Goal: Task Accomplishment & Management: Use online tool/utility

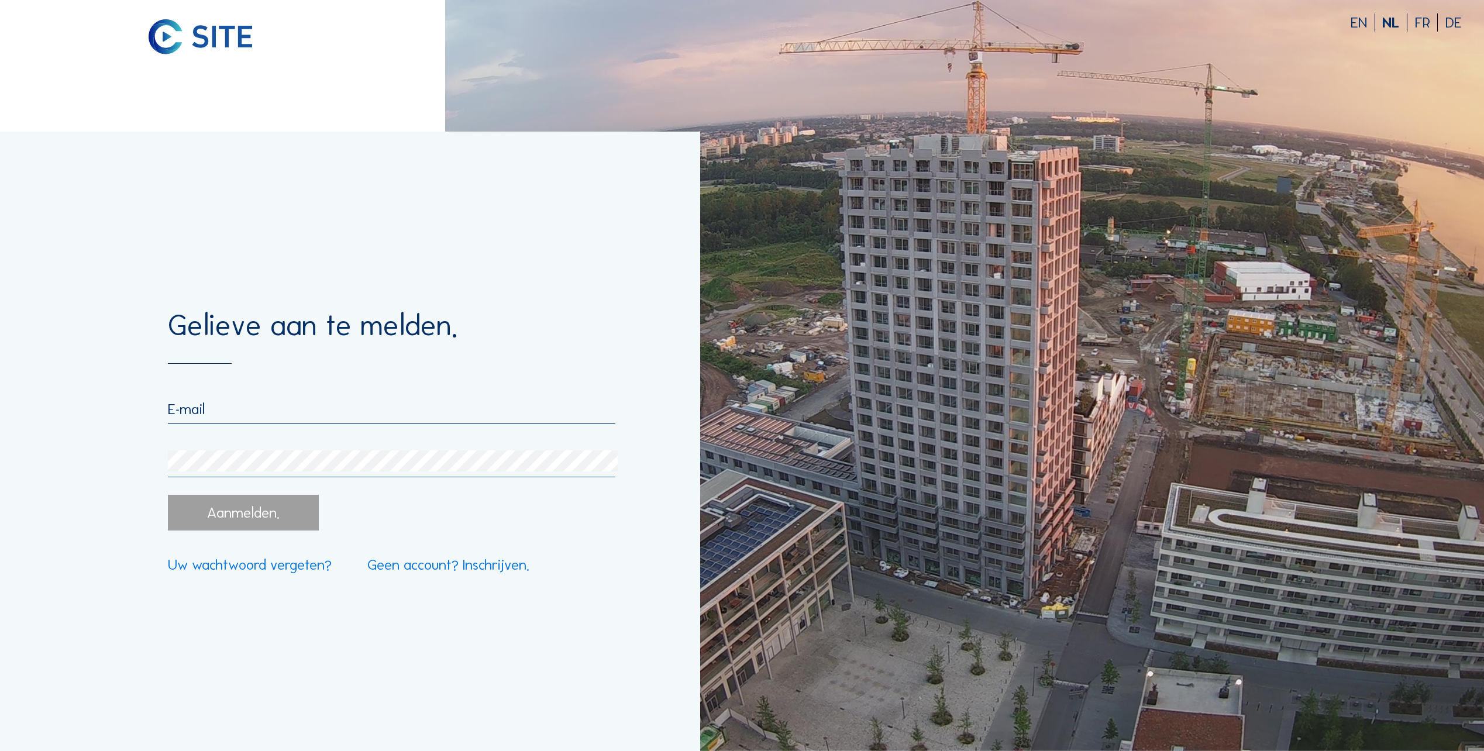
click at [381, 394] on form "Gelieve aan te melden. Aanmelden. Uw wachtwoord vergeten? Geen account? Inschri…" at bounding box center [391, 441] width 447 height 261
click at [349, 410] on input "email" at bounding box center [391, 409] width 447 height 18
type input "[PERSON_NAME][EMAIL_ADDRESS][DOMAIN_NAME]"
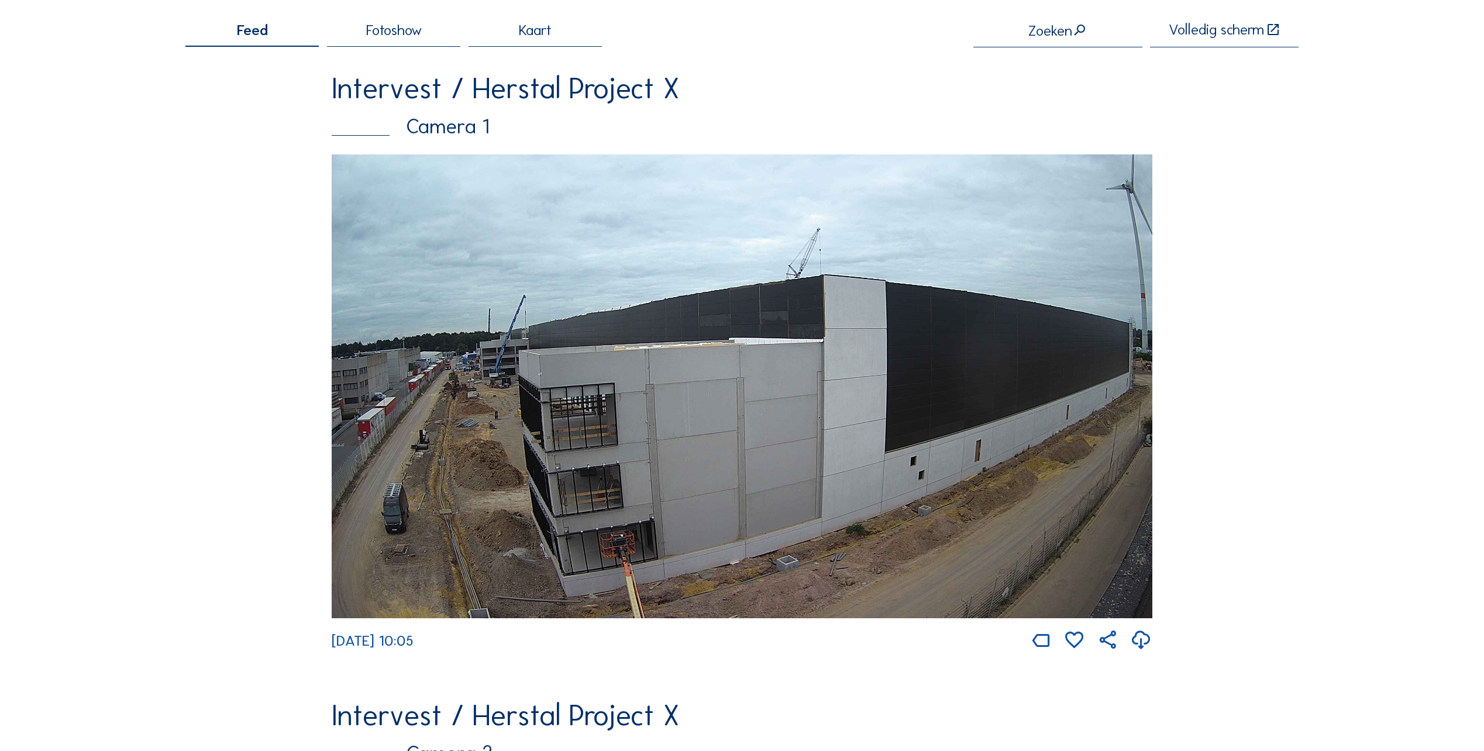
scroll to position [98, 0]
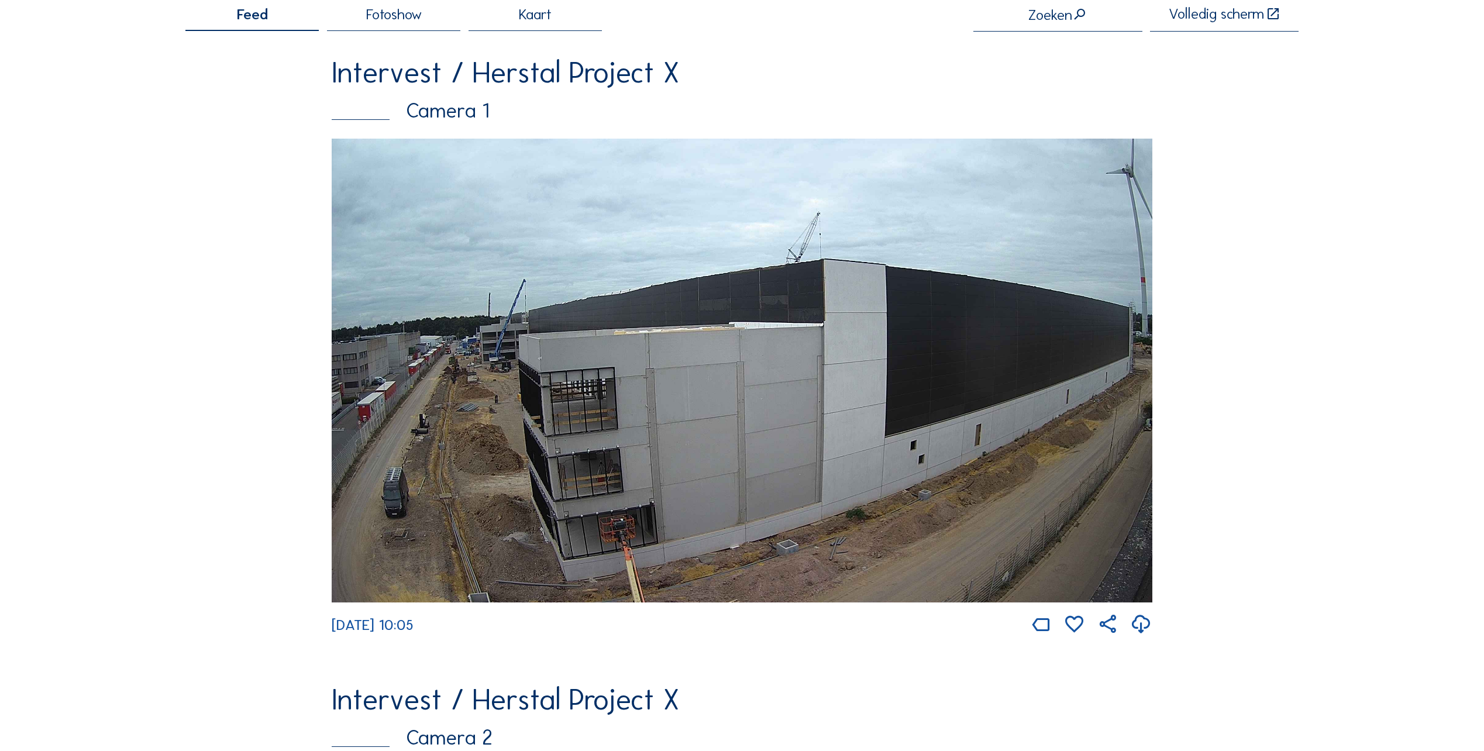
click at [471, 439] on img at bounding box center [742, 371] width 820 height 464
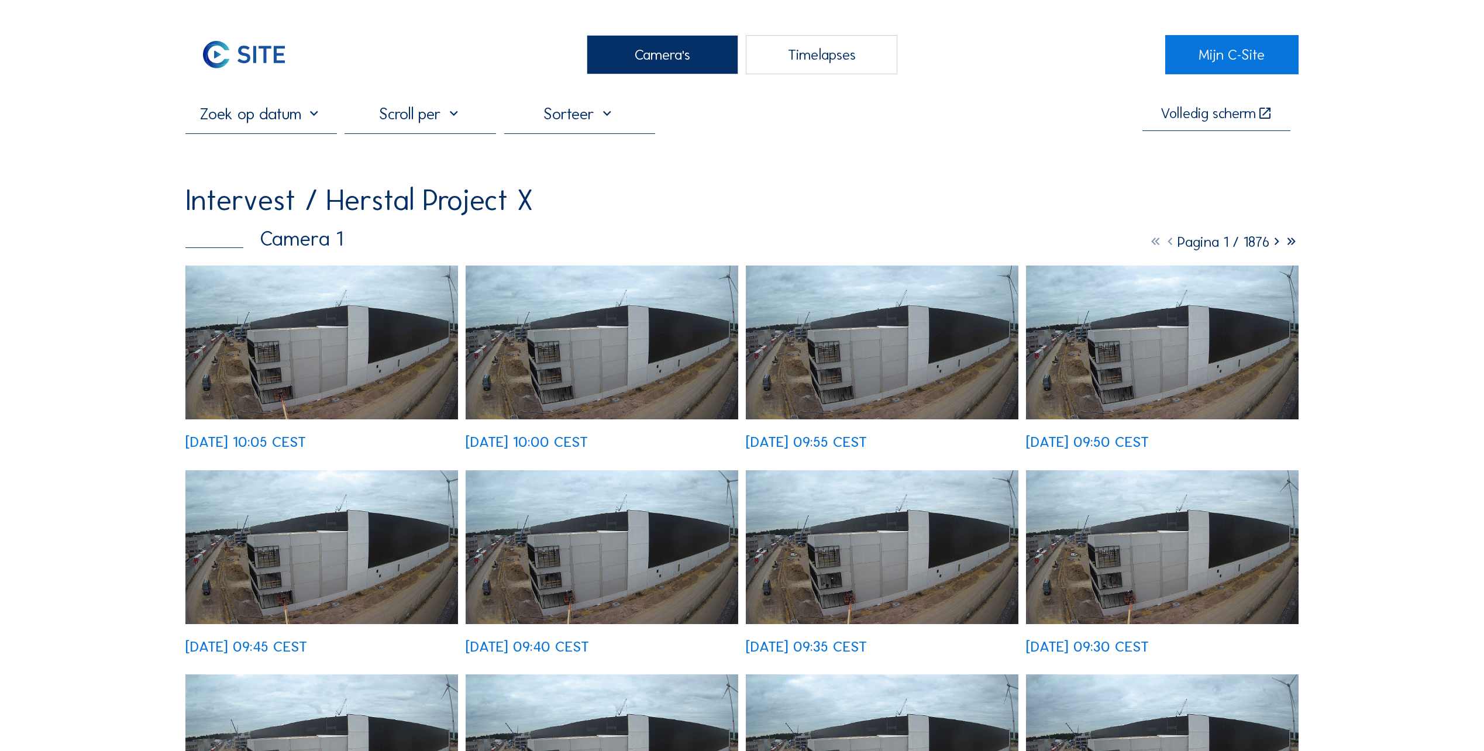
click at [336, 358] on img at bounding box center [321, 343] width 273 height 154
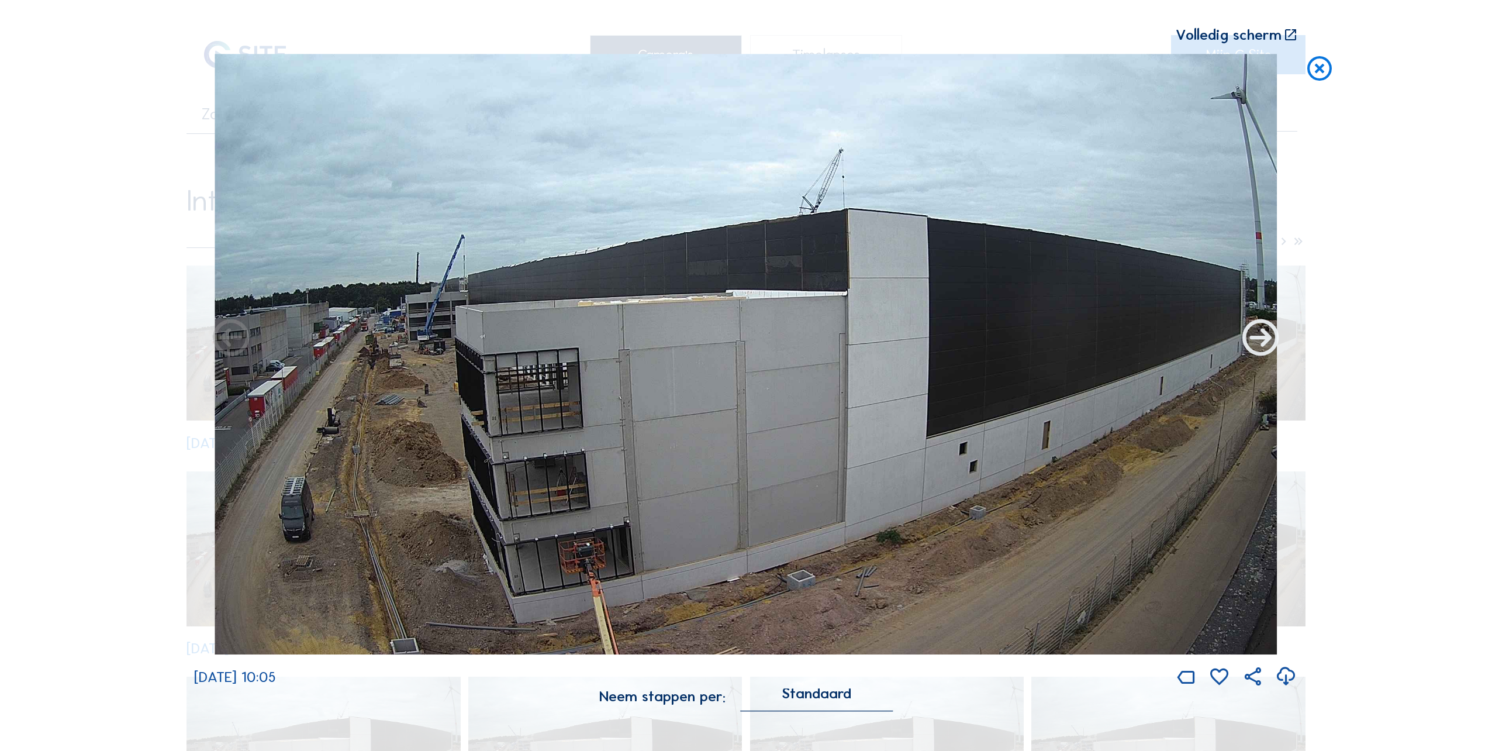
click at [1253, 342] on icon at bounding box center [1261, 339] width 44 height 44
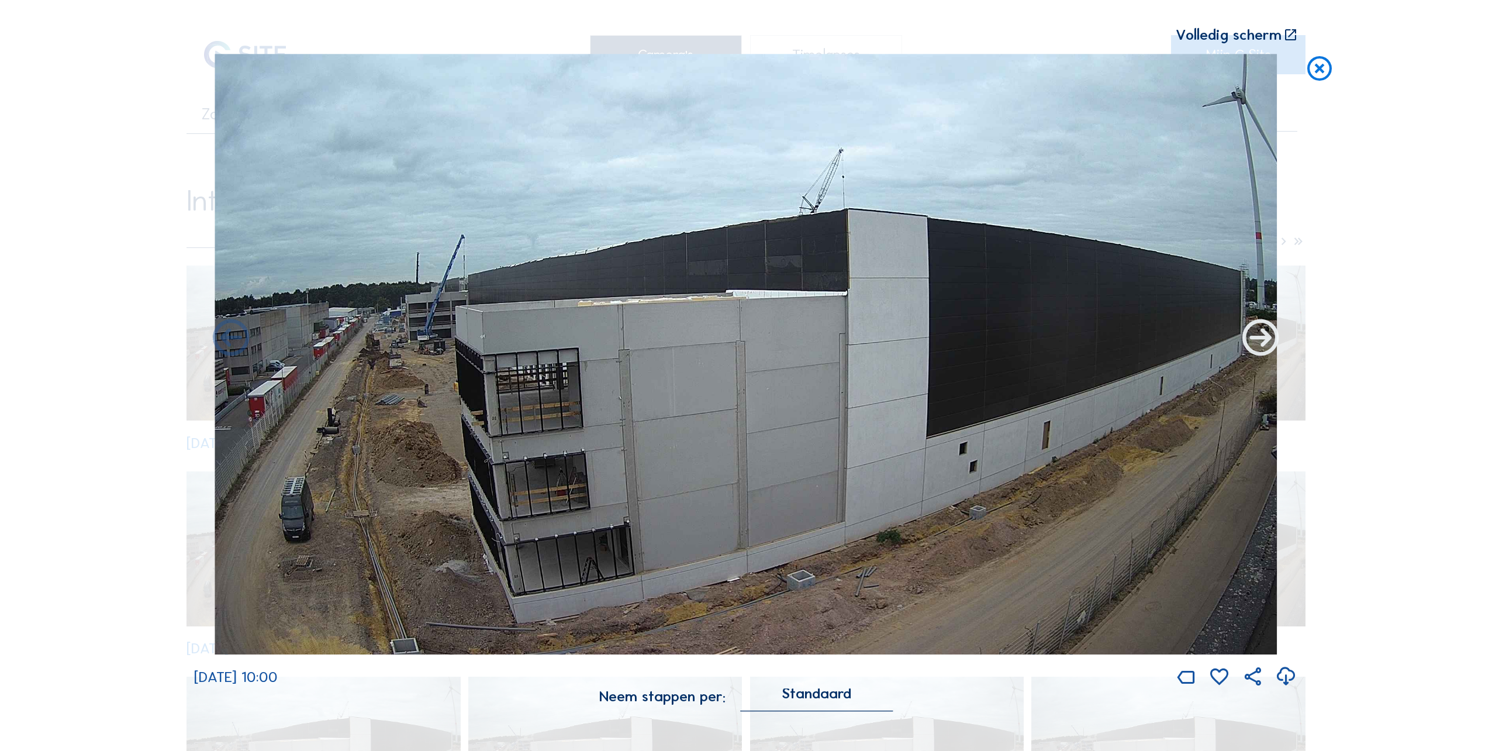
click at [1251, 344] on icon at bounding box center [1261, 339] width 44 height 44
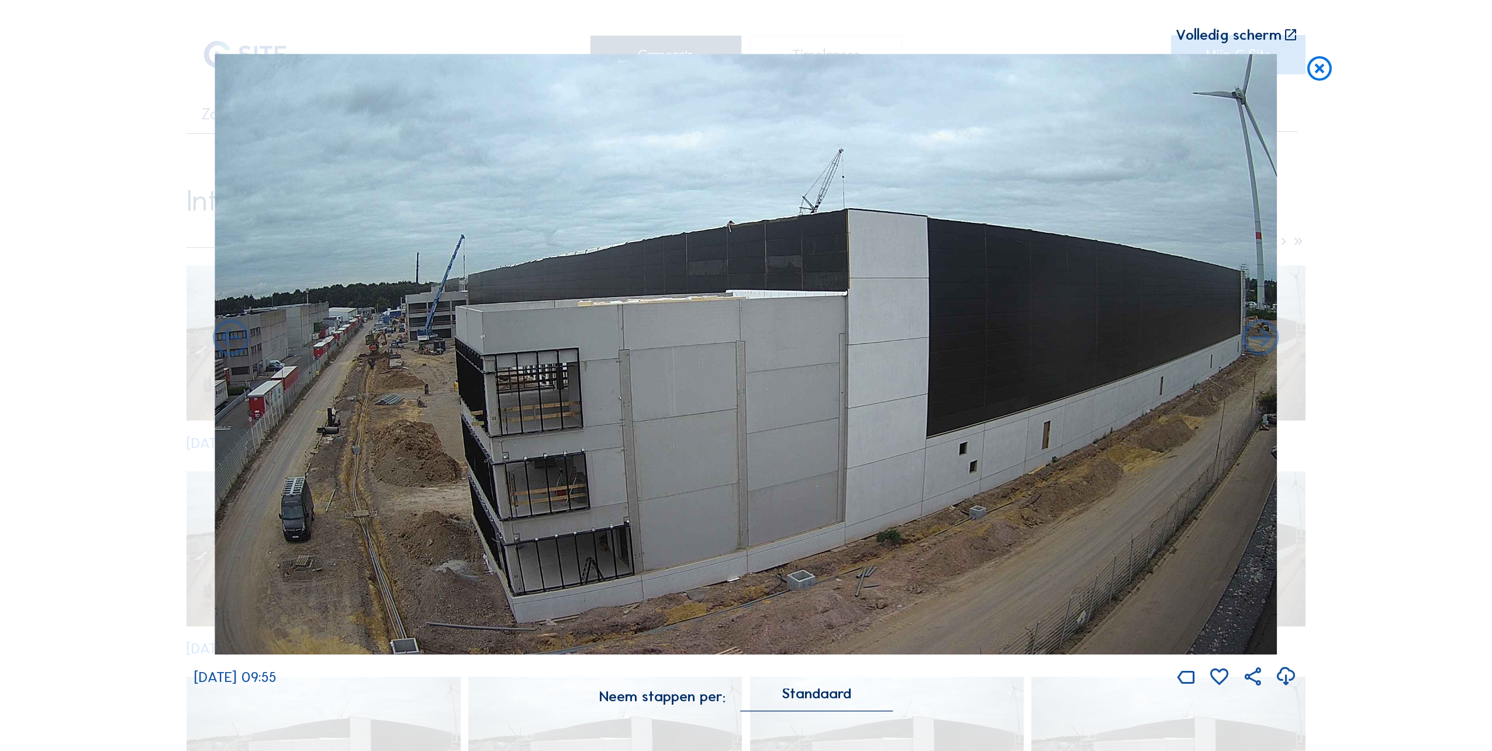
click at [1251, 344] on icon at bounding box center [1261, 339] width 44 height 44
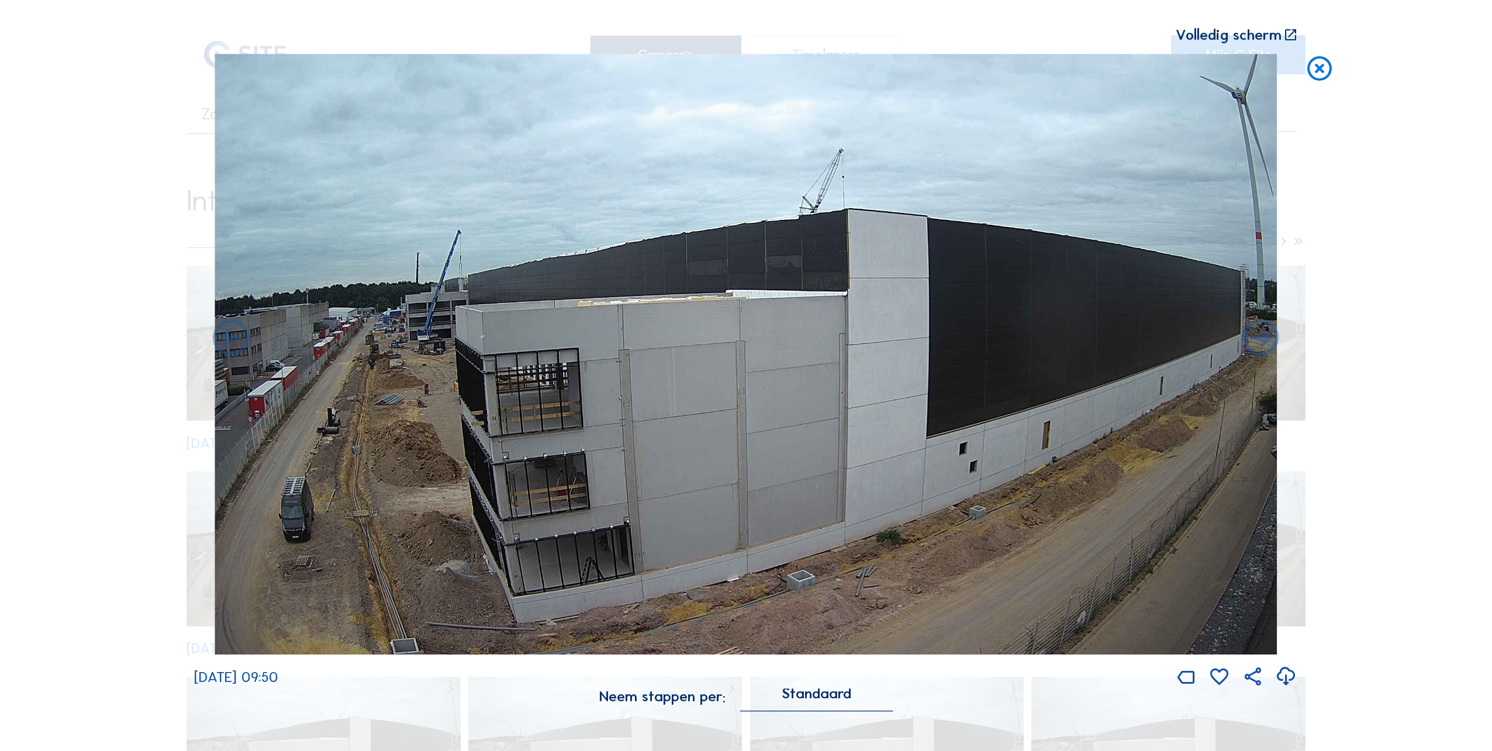
click at [1251, 344] on icon at bounding box center [1261, 339] width 44 height 44
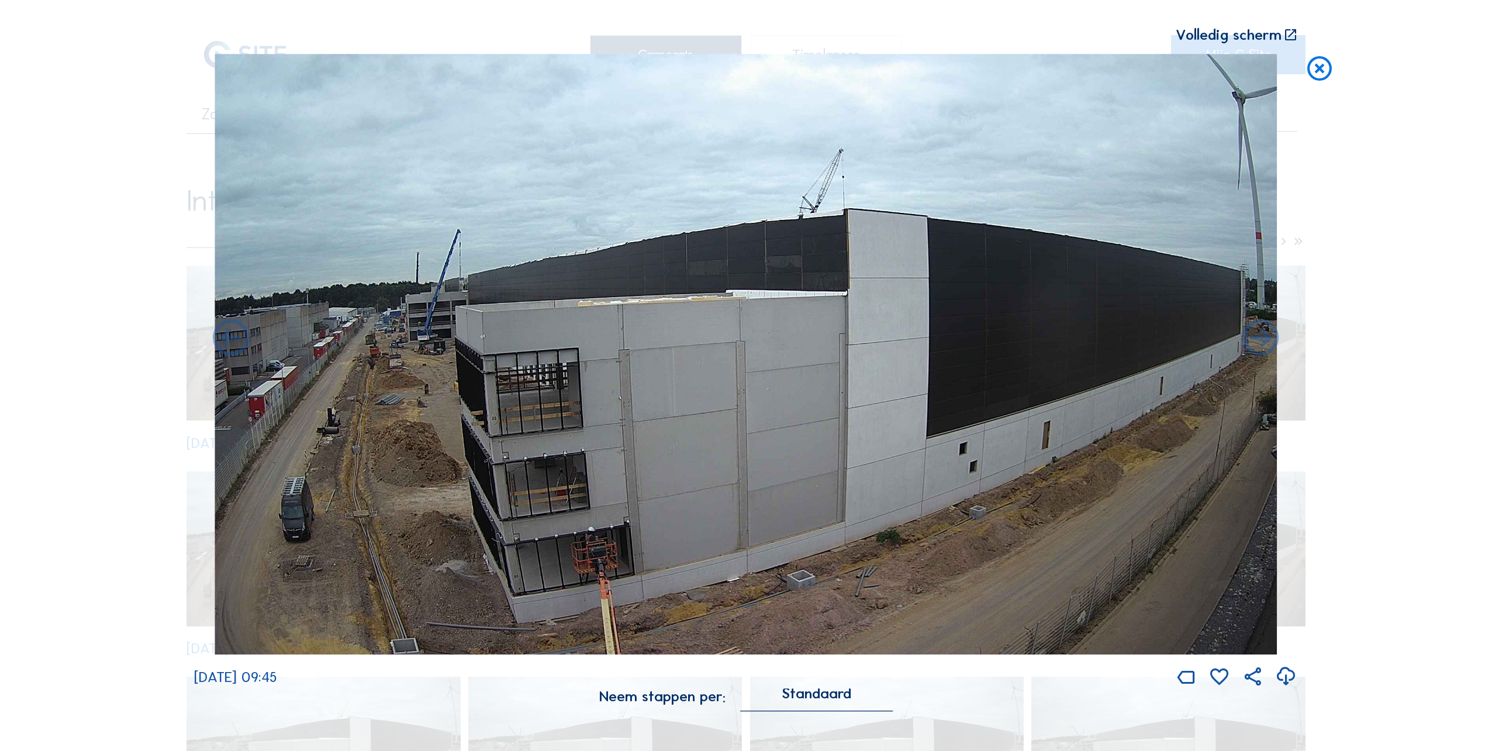
click at [1251, 344] on icon at bounding box center [1261, 339] width 44 height 44
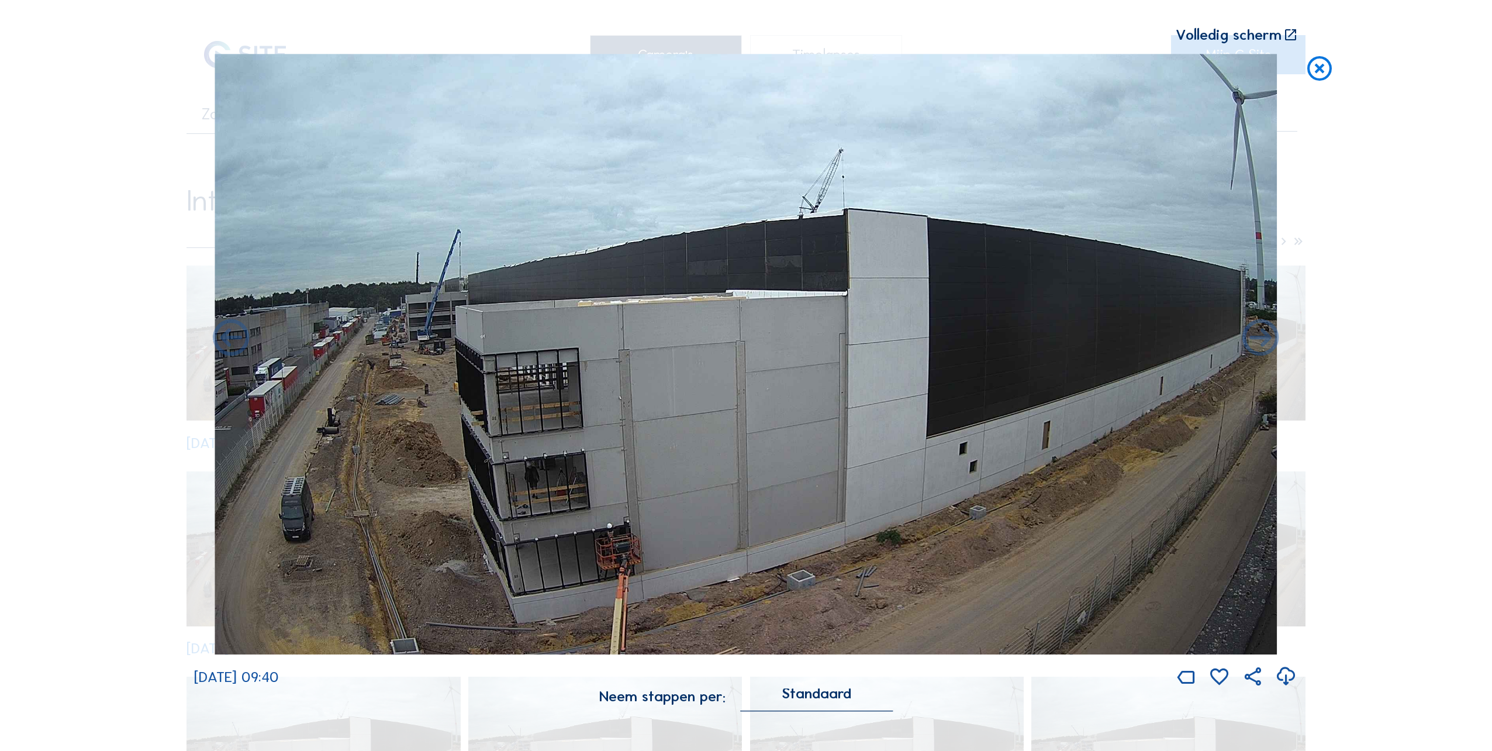
click at [1251, 344] on icon at bounding box center [1261, 339] width 44 height 44
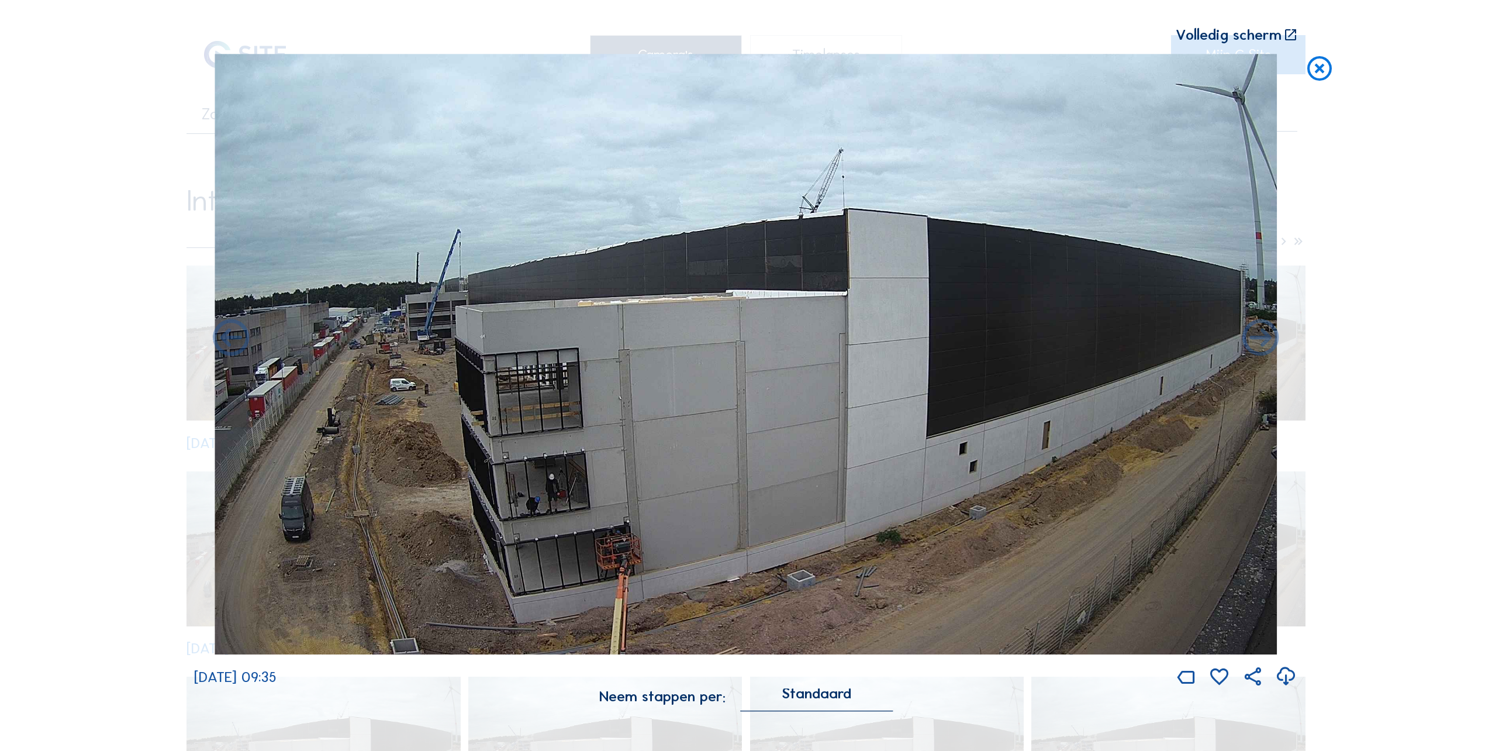
click at [1251, 344] on icon at bounding box center [1261, 339] width 44 height 44
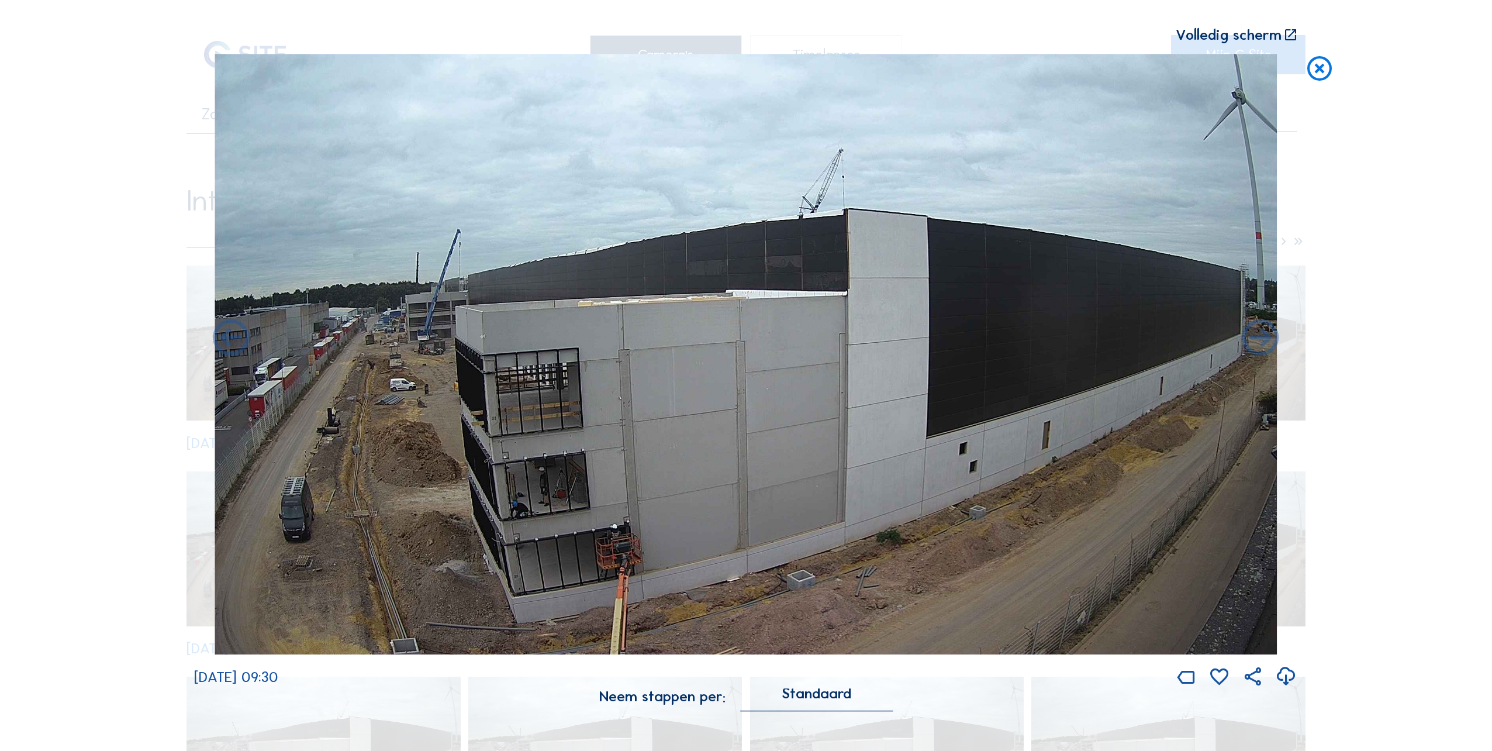
click at [1251, 344] on icon at bounding box center [1261, 339] width 44 height 44
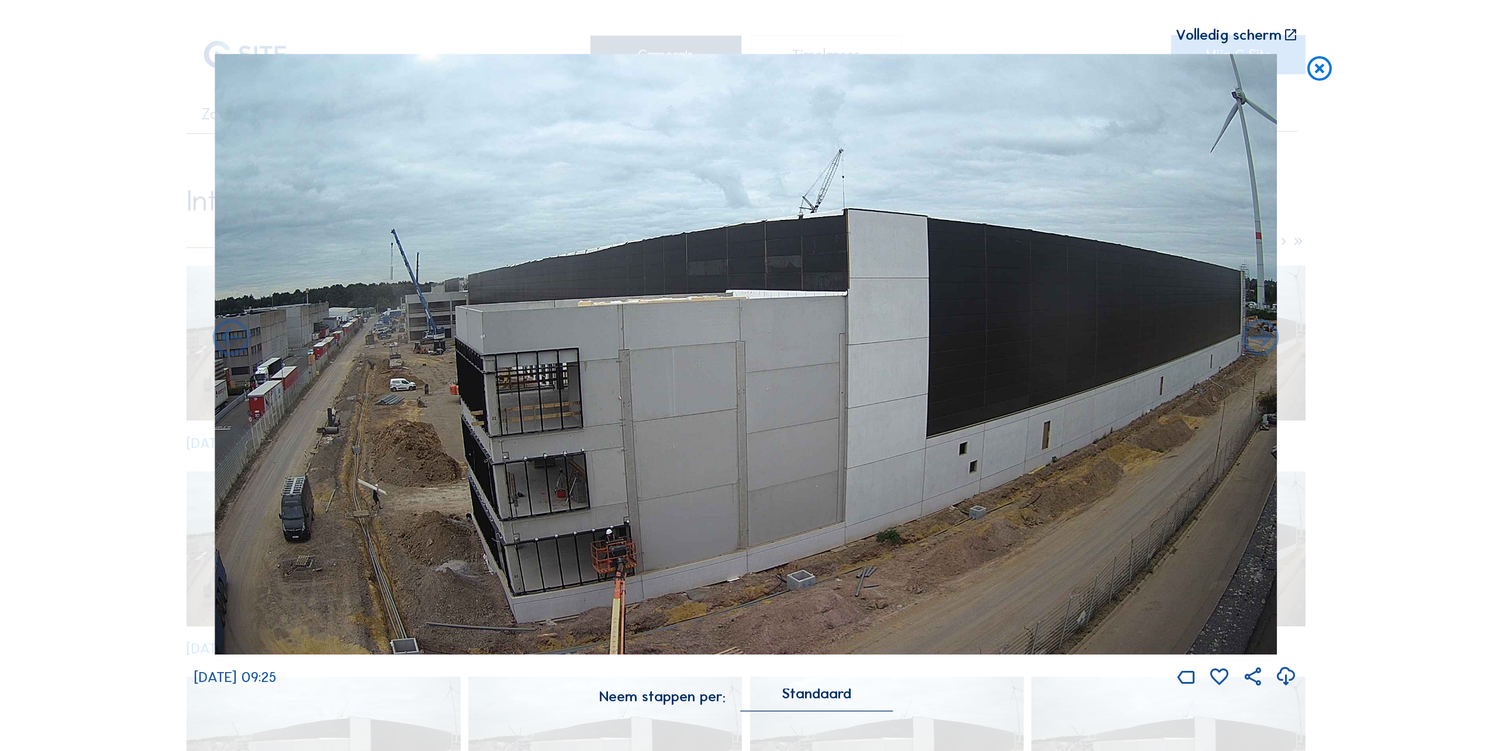
click at [1251, 344] on icon at bounding box center [1261, 339] width 44 height 44
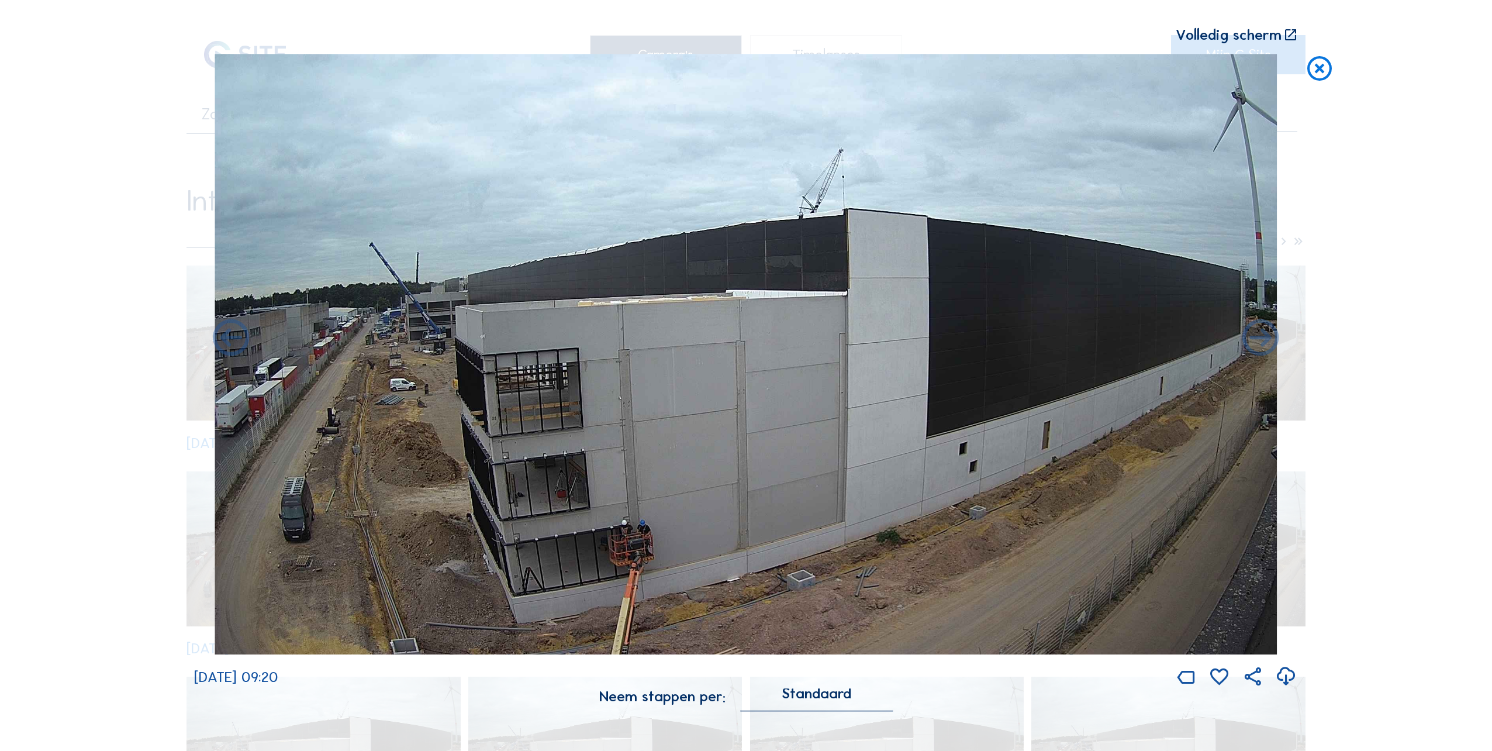
click at [1251, 344] on icon at bounding box center [1261, 339] width 44 height 44
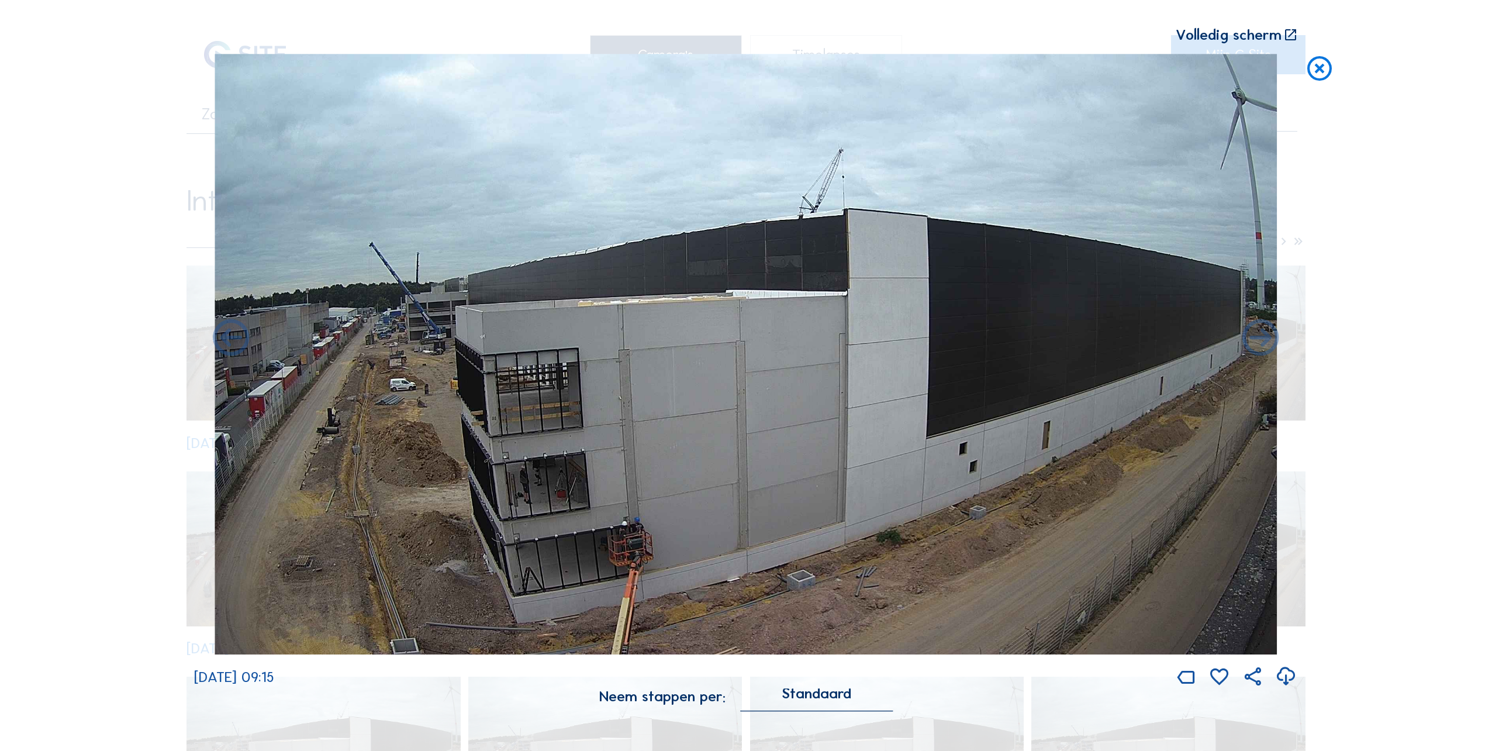
click at [1251, 344] on icon at bounding box center [1261, 339] width 44 height 44
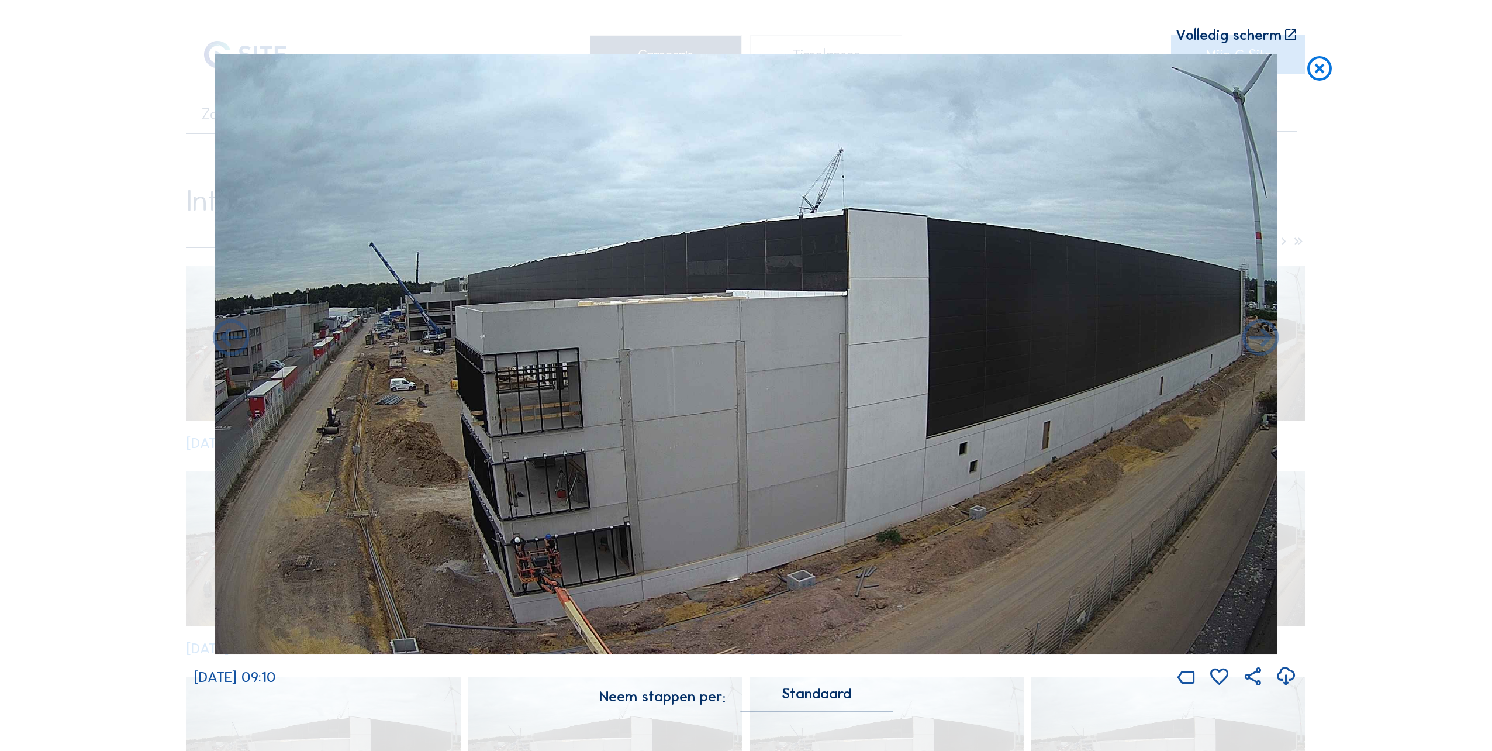
click at [1251, 344] on icon at bounding box center [1261, 339] width 44 height 44
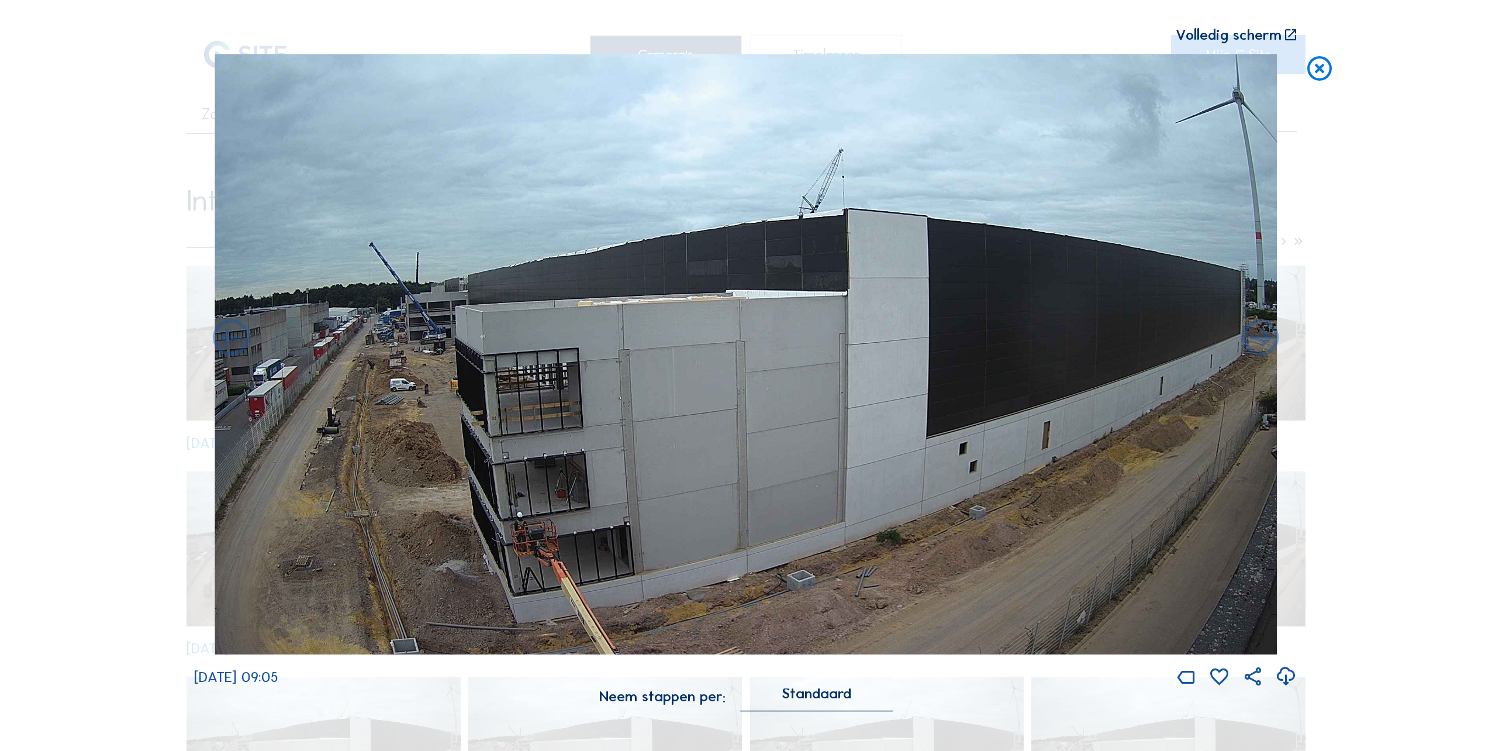
click at [1251, 344] on icon at bounding box center [1261, 339] width 44 height 44
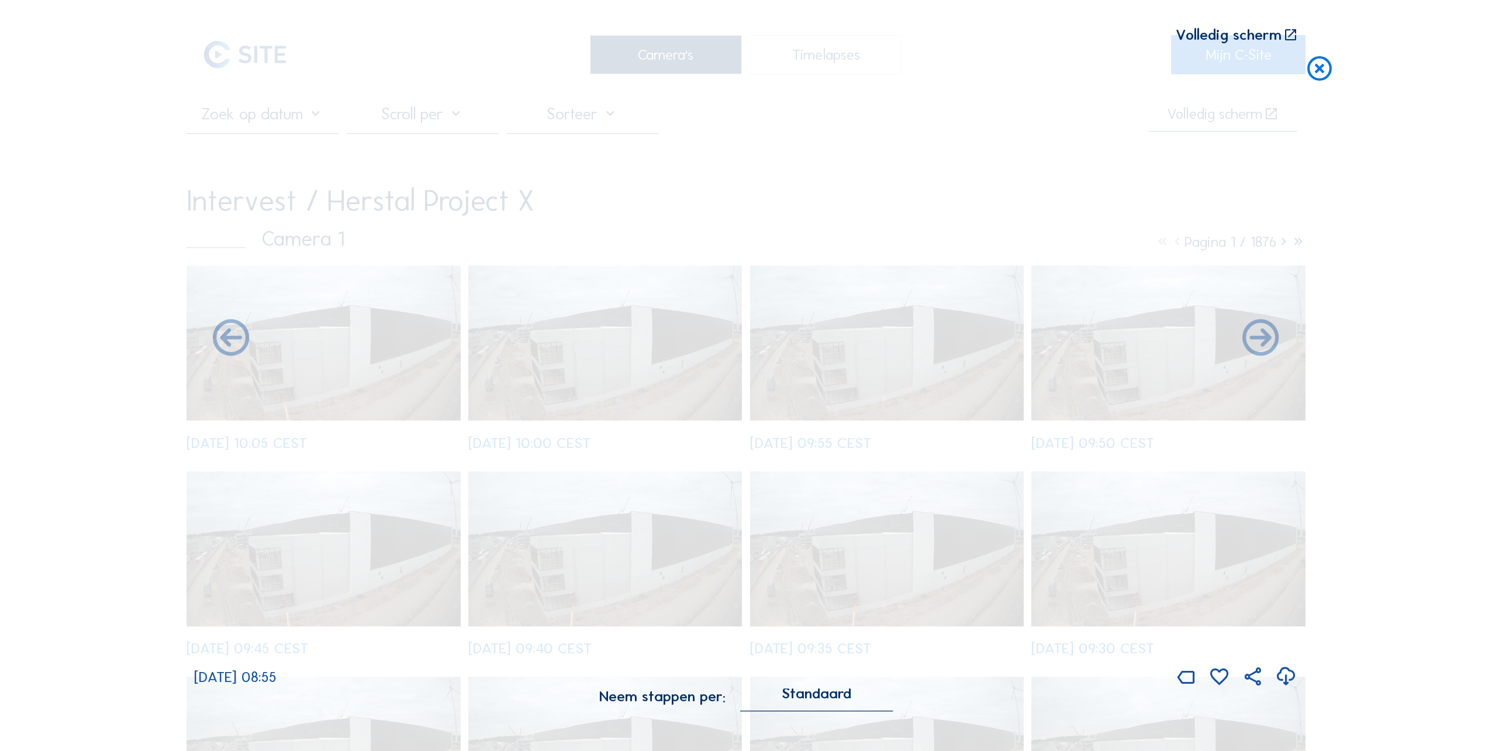
click at [1251, 344] on icon at bounding box center [1261, 339] width 44 height 44
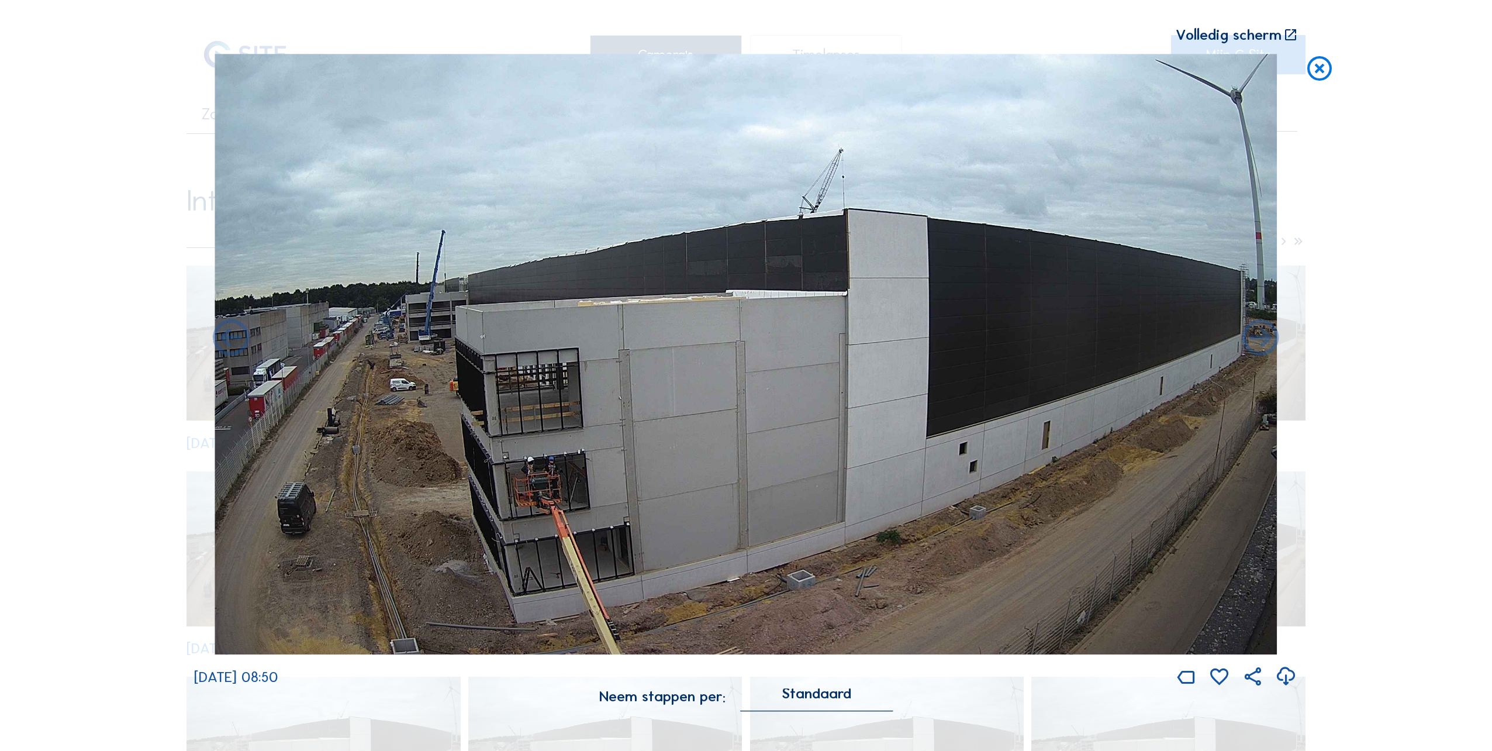
click at [1251, 344] on icon at bounding box center [1261, 339] width 44 height 44
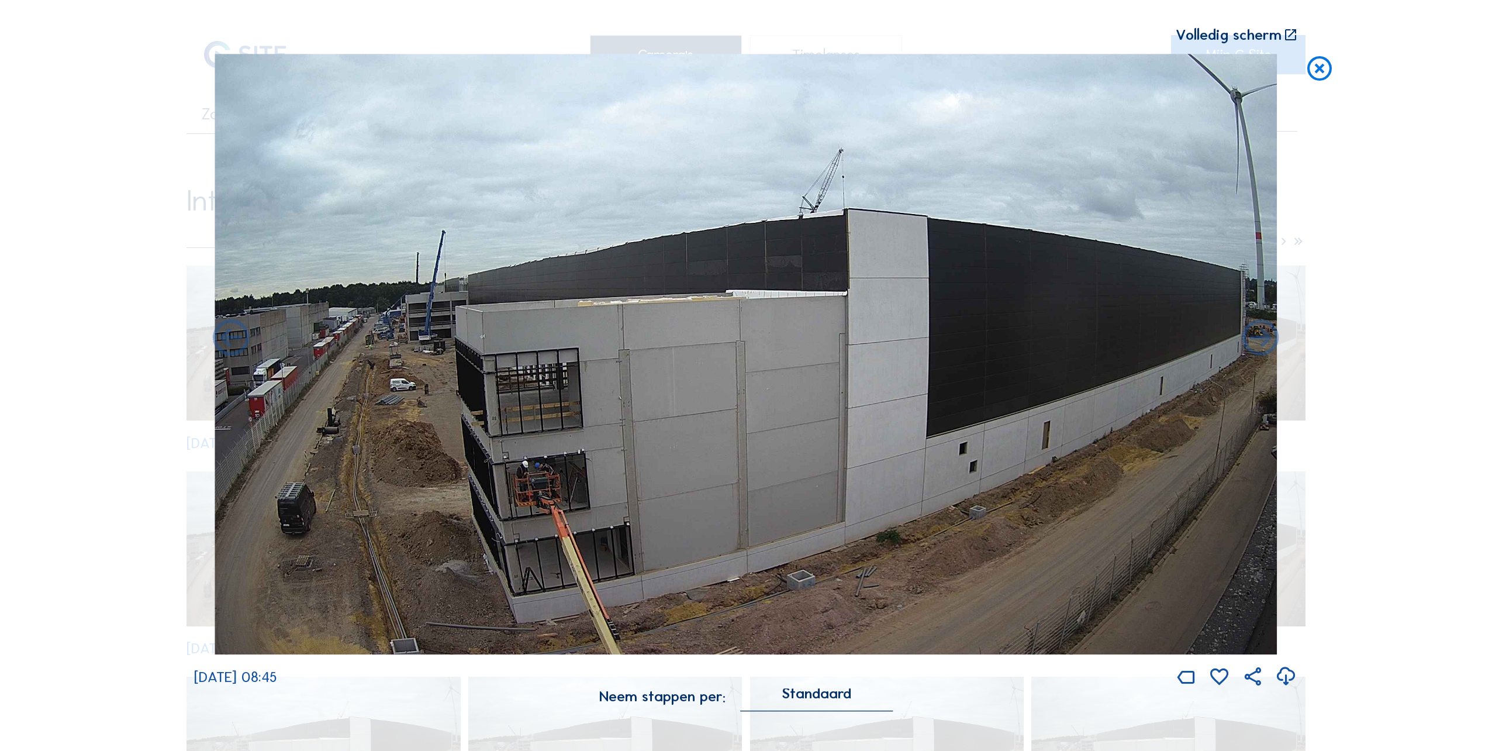
click at [1251, 344] on icon at bounding box center [1261, 339] width 44 height 44
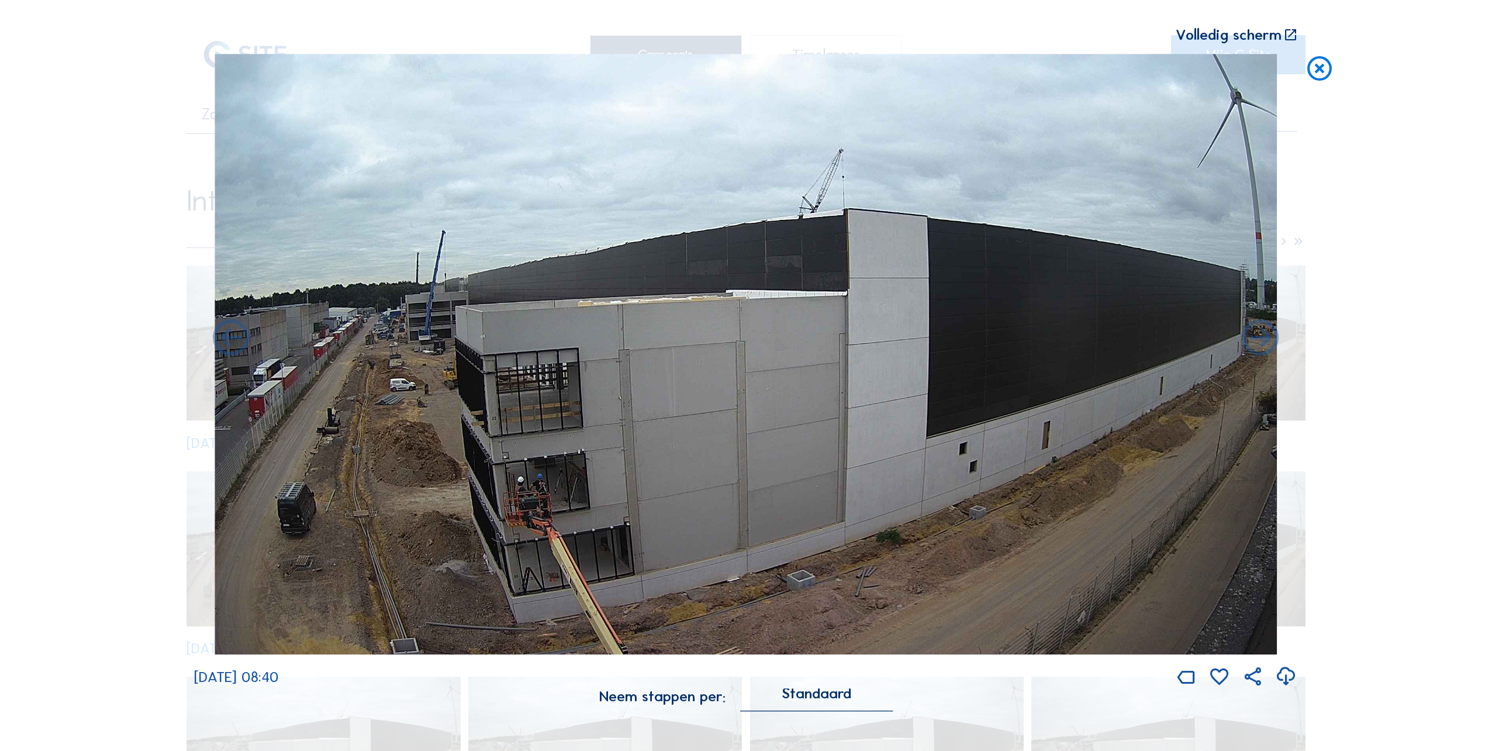
click at [1251, 344] on icon at bounding box center [1261, 339] width 44 height 44
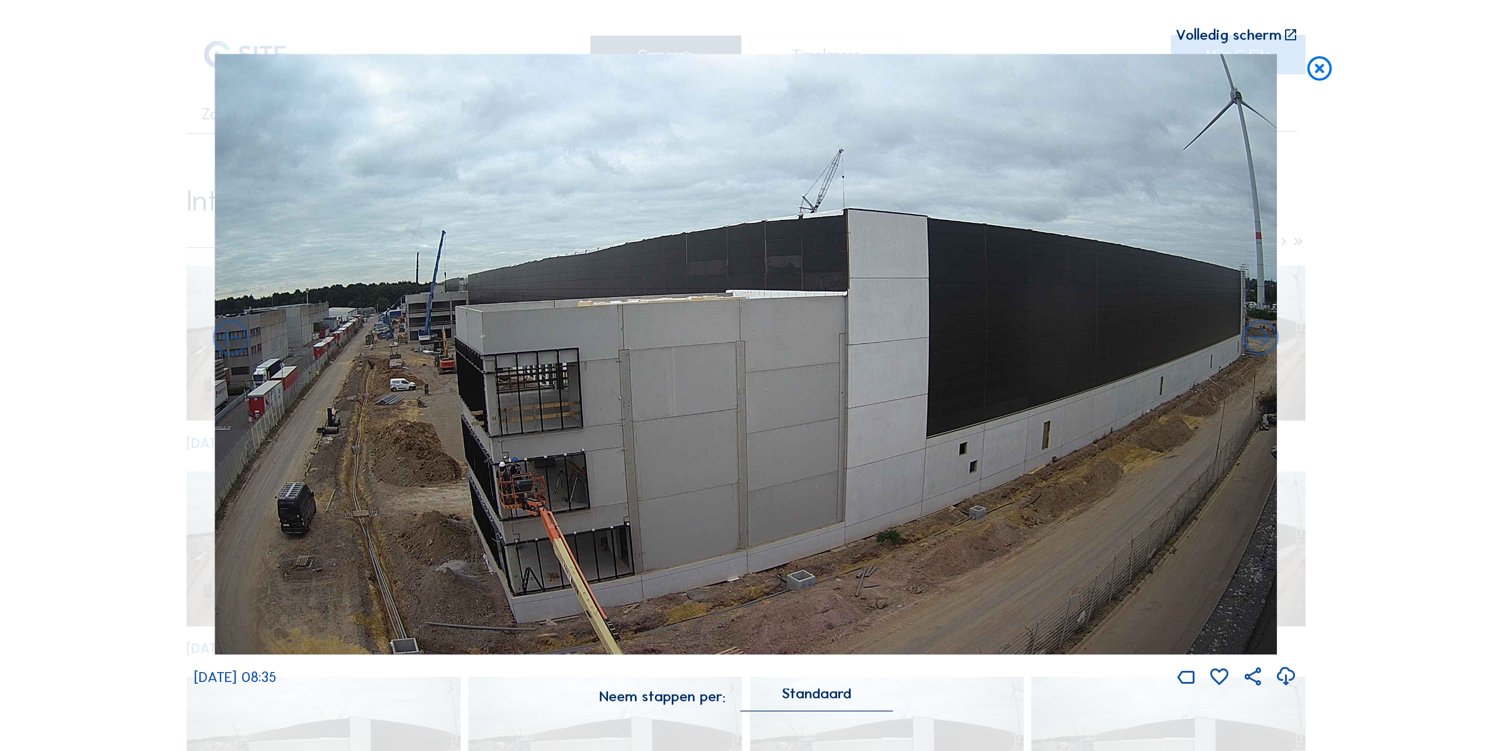
click at [1251, 344] on icon at bounding box center [1261, 339] width 44 height 44
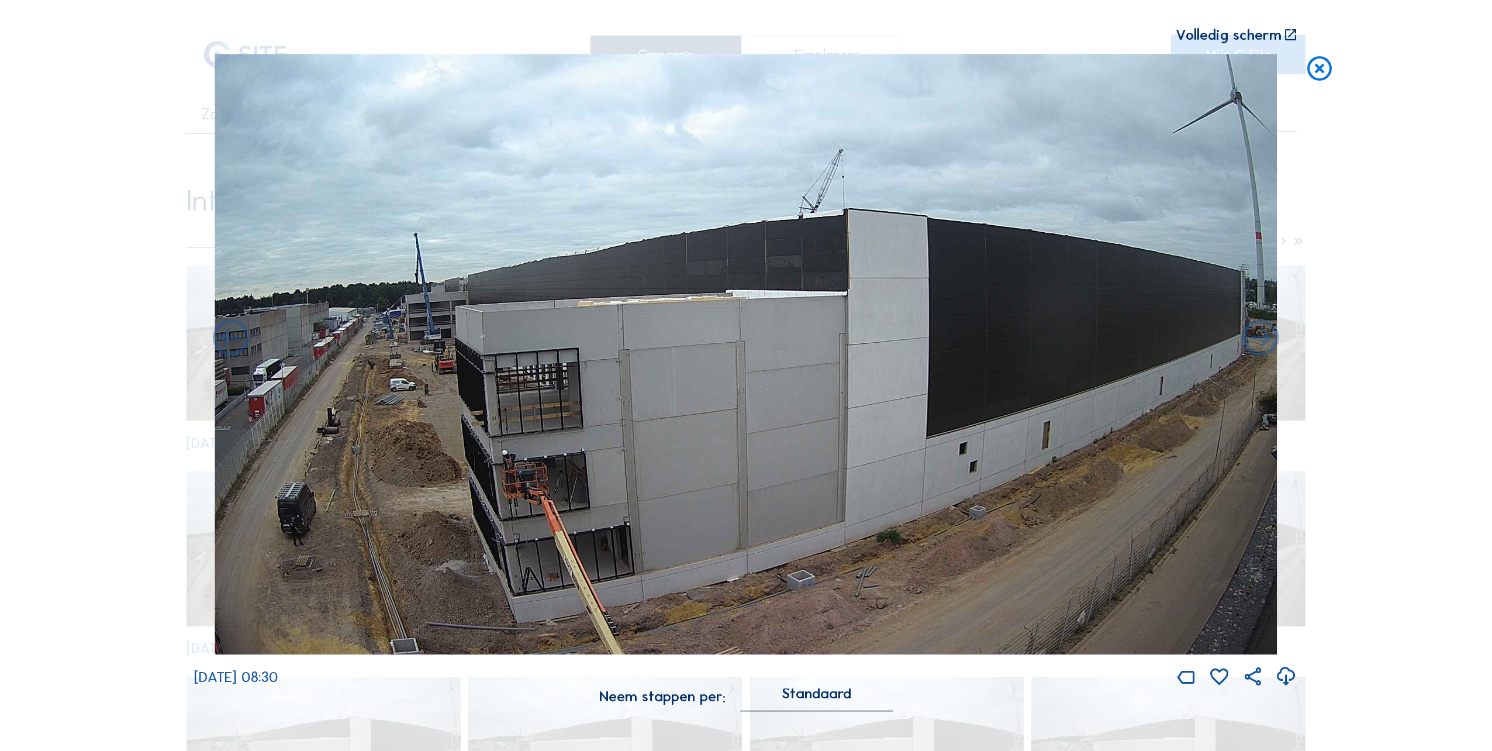
click at [1251, 344] on icon at bounding box center [1261, 339] width 44 height 44
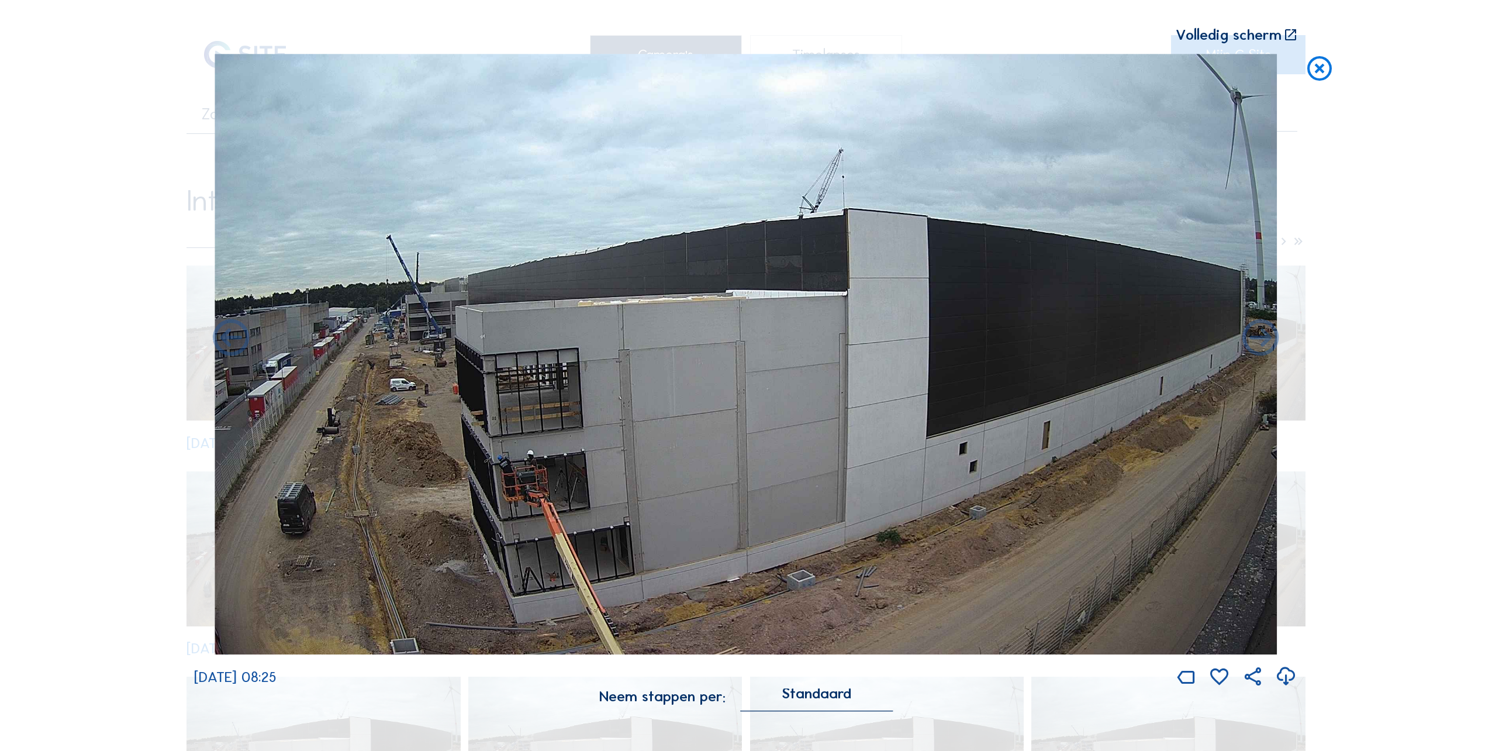
click at [1251, 344] on icon at bounding box center [1261, 339] width 44 height 44
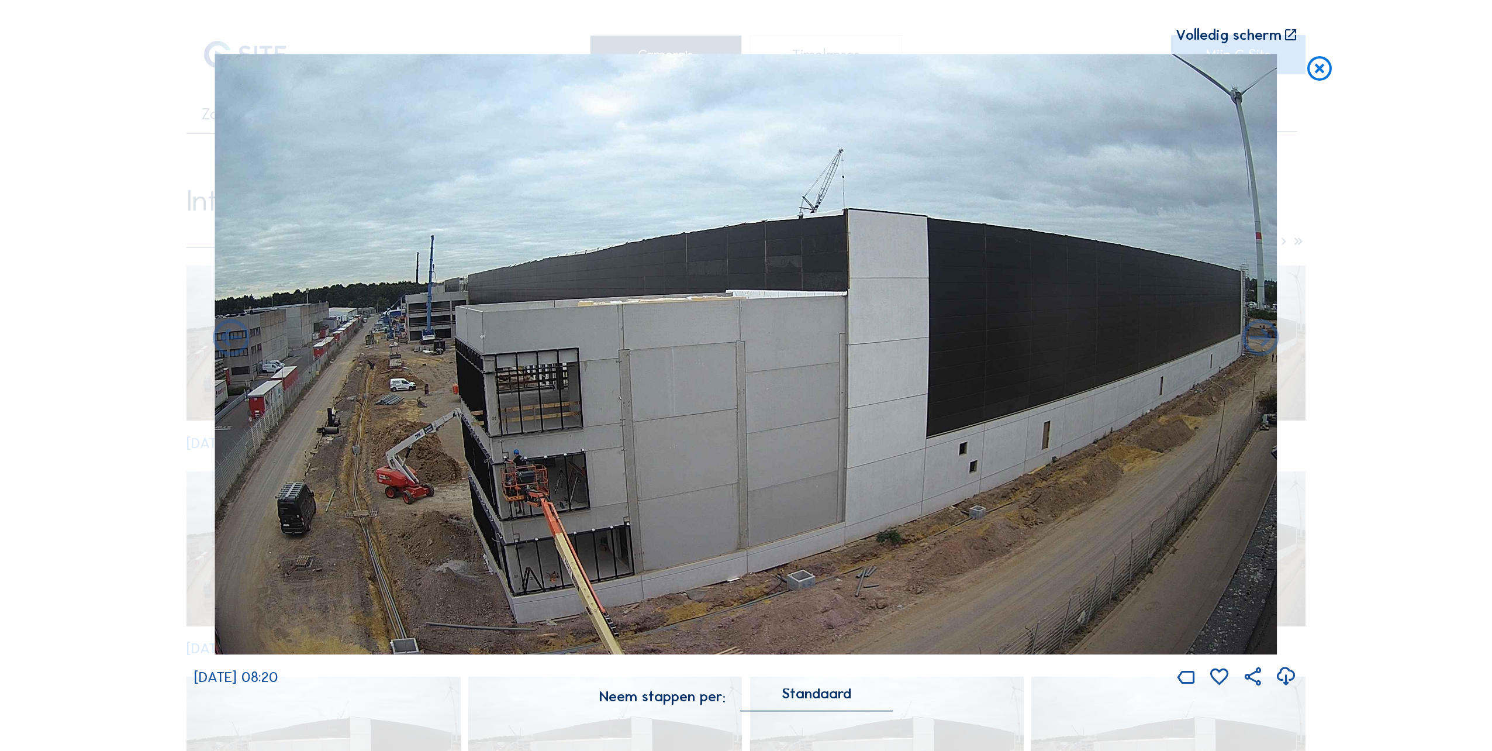
click at [1251, 344] on icon at bounding box center [1261, 339] width 44 height 44
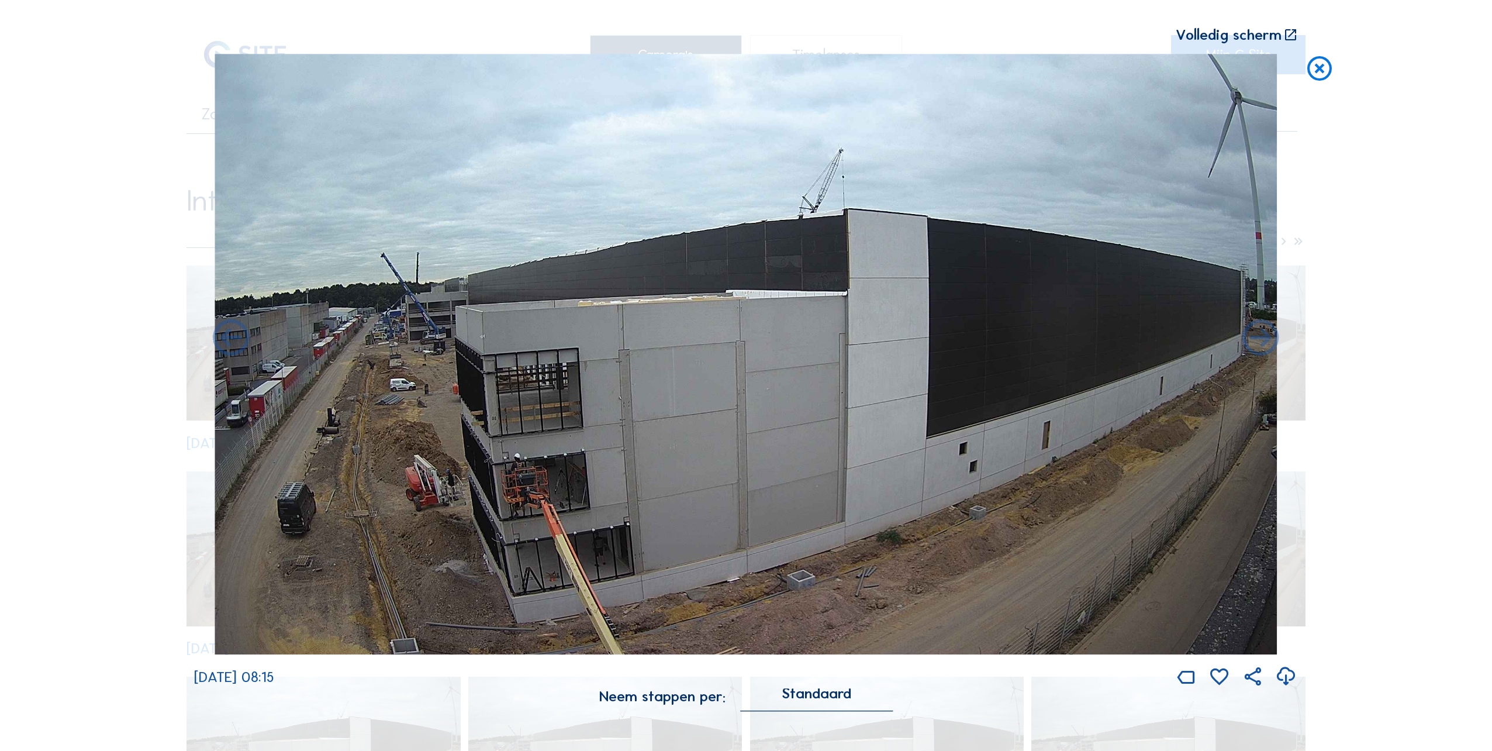
click at [1251, 344] on icon at bounding box center [1261, 339] width 44 height 44
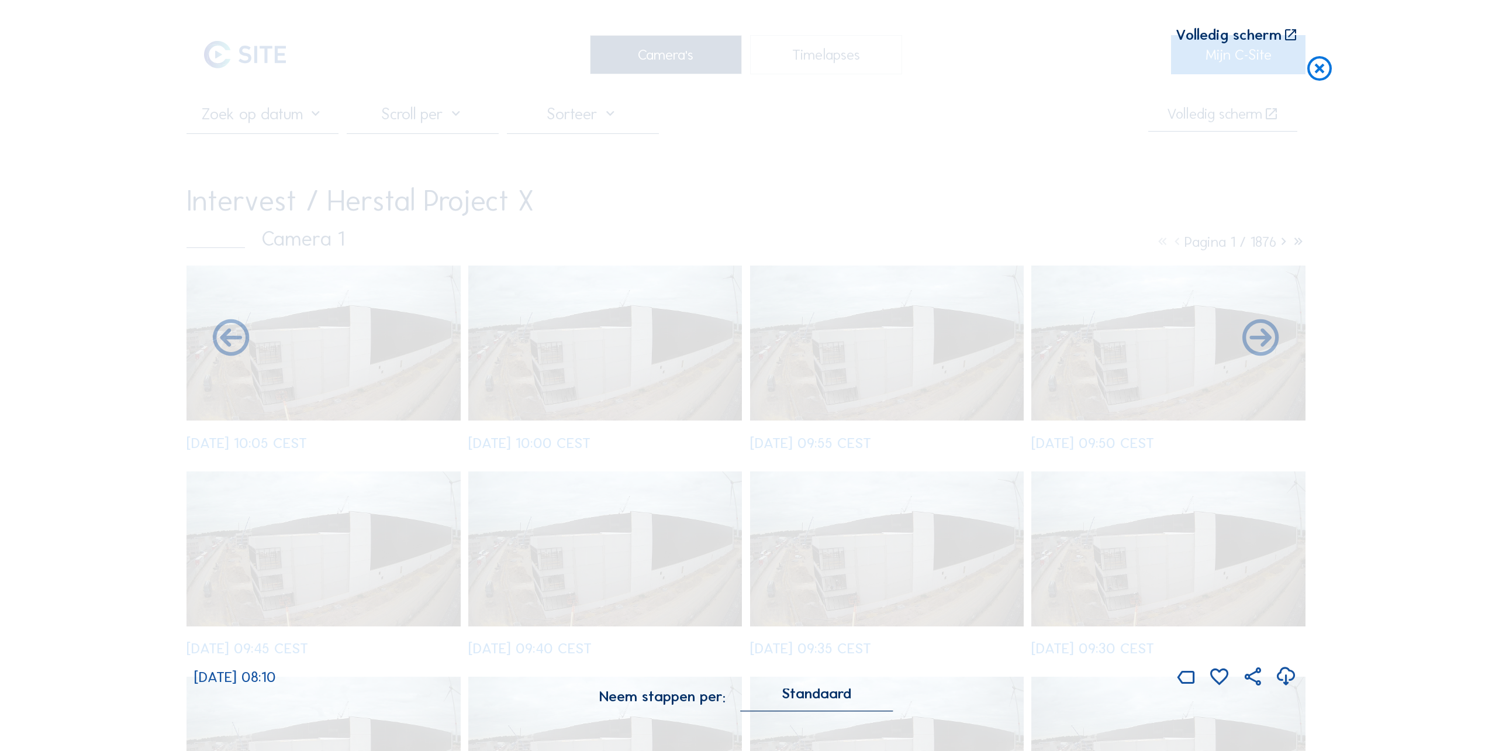
click at [1251, 344] on icon at bounding box center [1261, 339] width 44 height 44
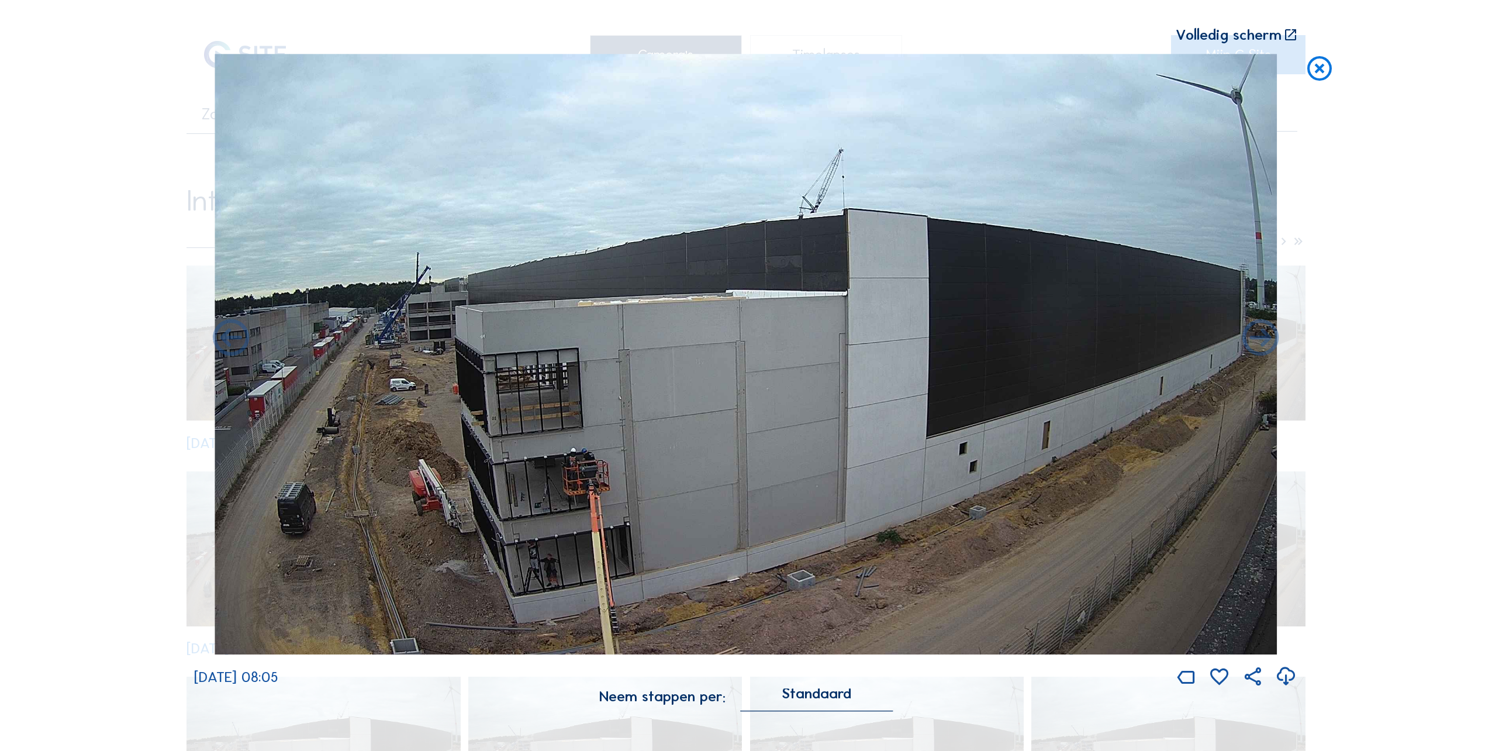
click at [1251, 344] on icon at bounding box center [1261, 339] width 44 height 44
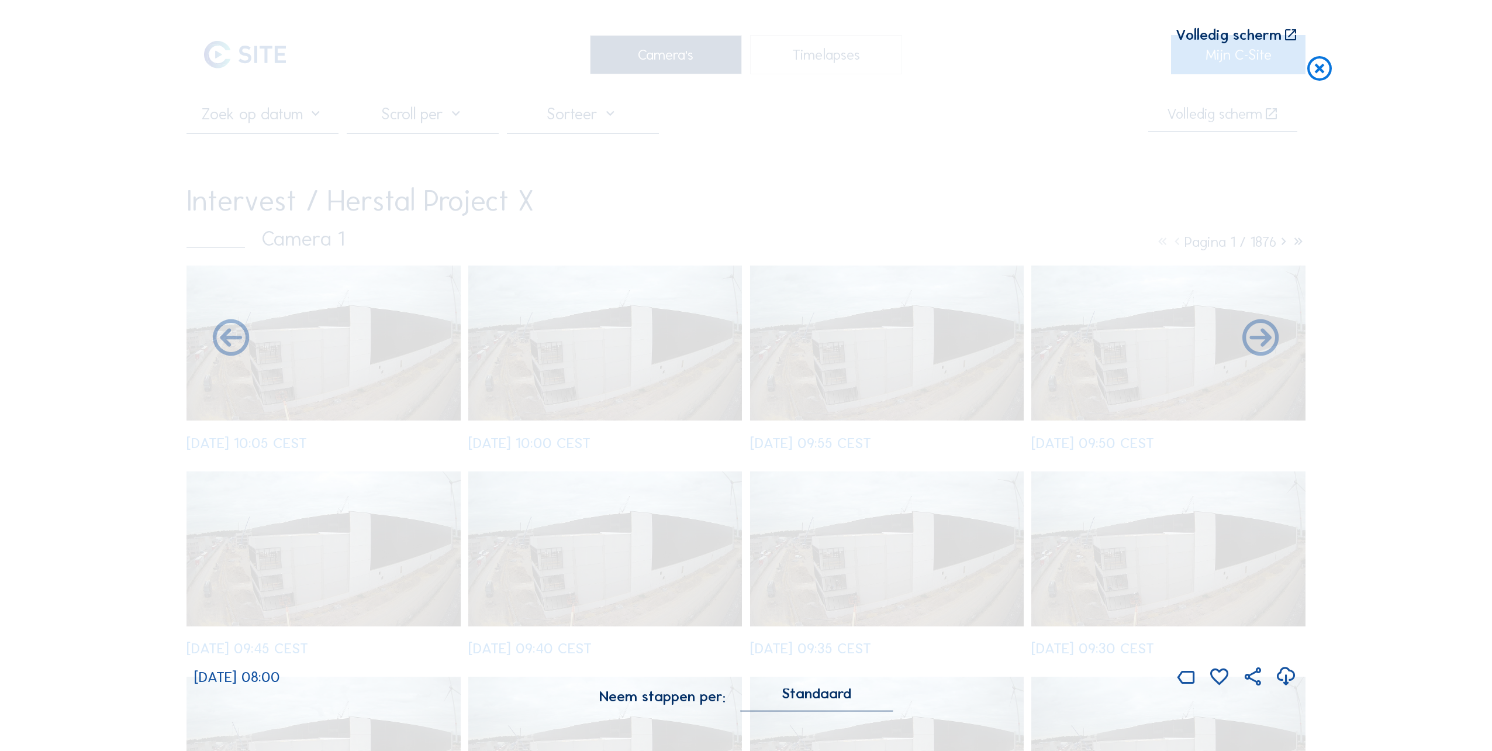
click at [1251, 344] on icon at bounding box center [1261, 339] width 44 height 44
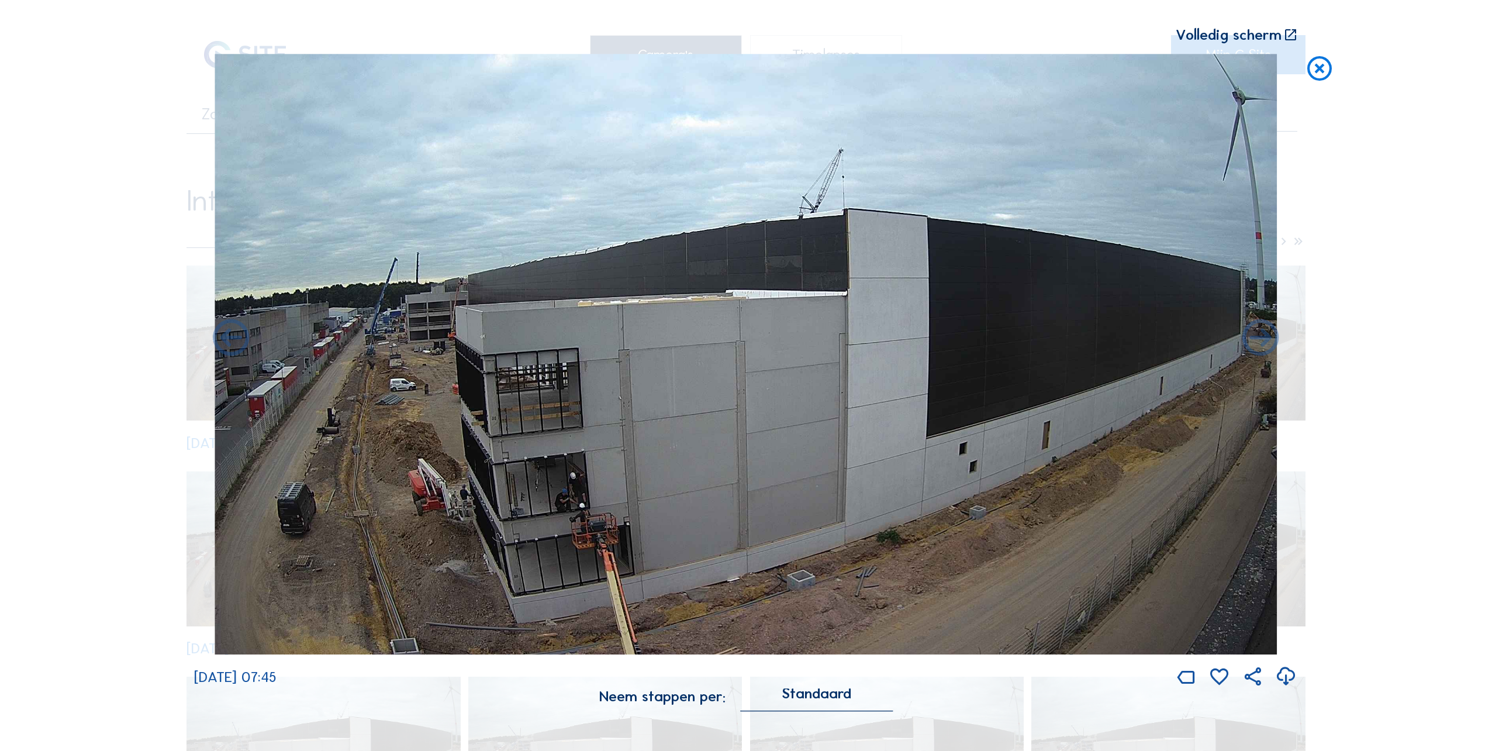
click at [1251, 344] on icon at bounding box center [1261, 339] width 44 height 44
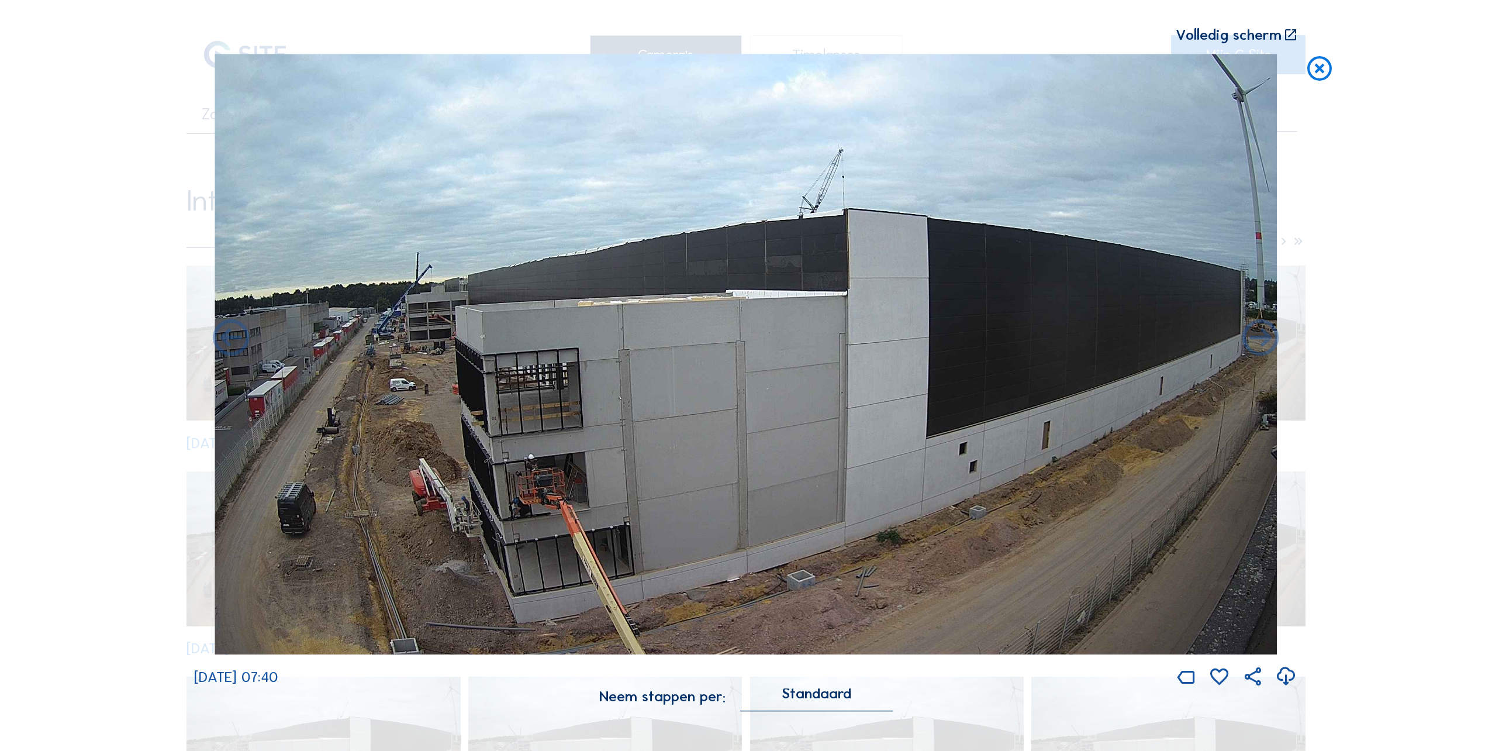
click at [1251, 344] on icon at bounding box center [1261, 339] width 44 height 44
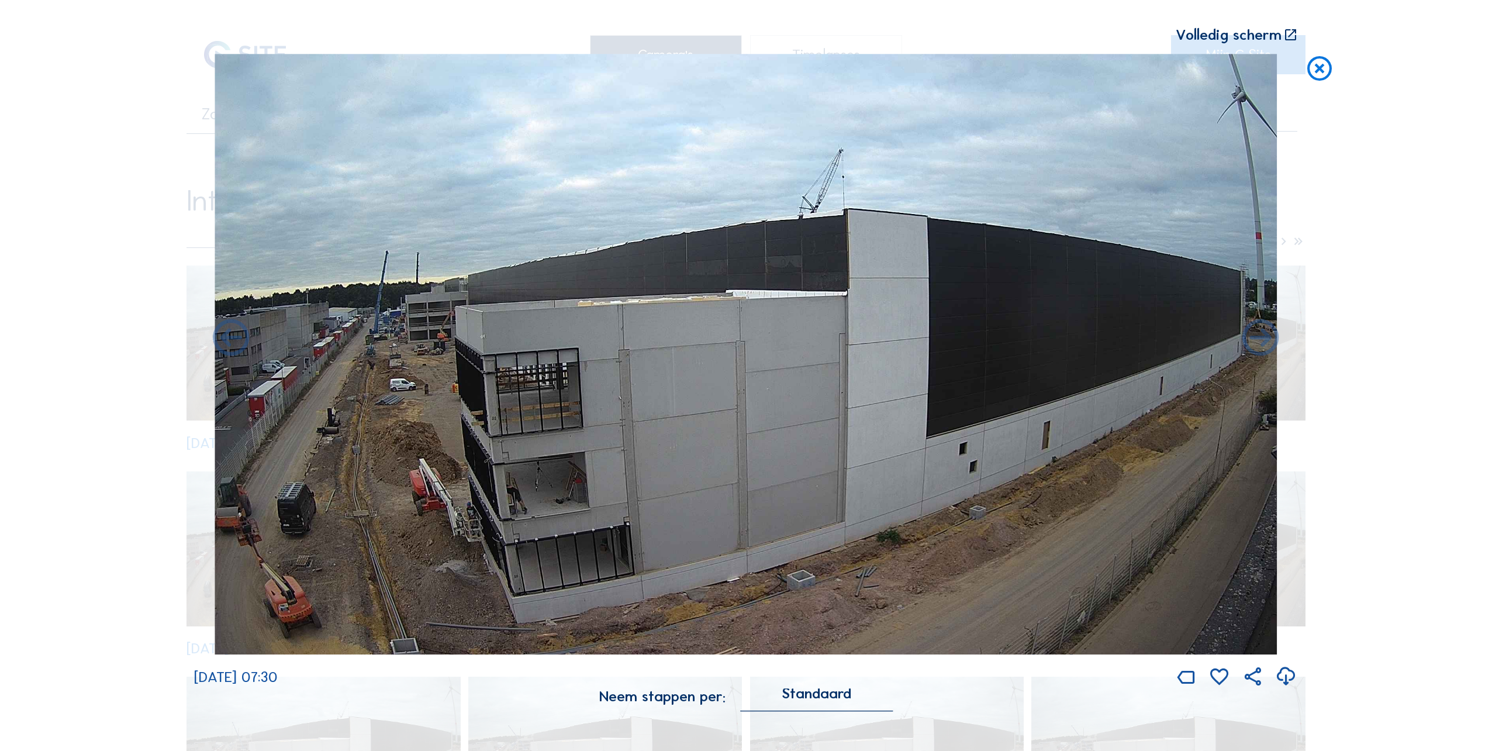
click at [1251, 344] on icon at bounding box center [1261, 339] width 44 height 44
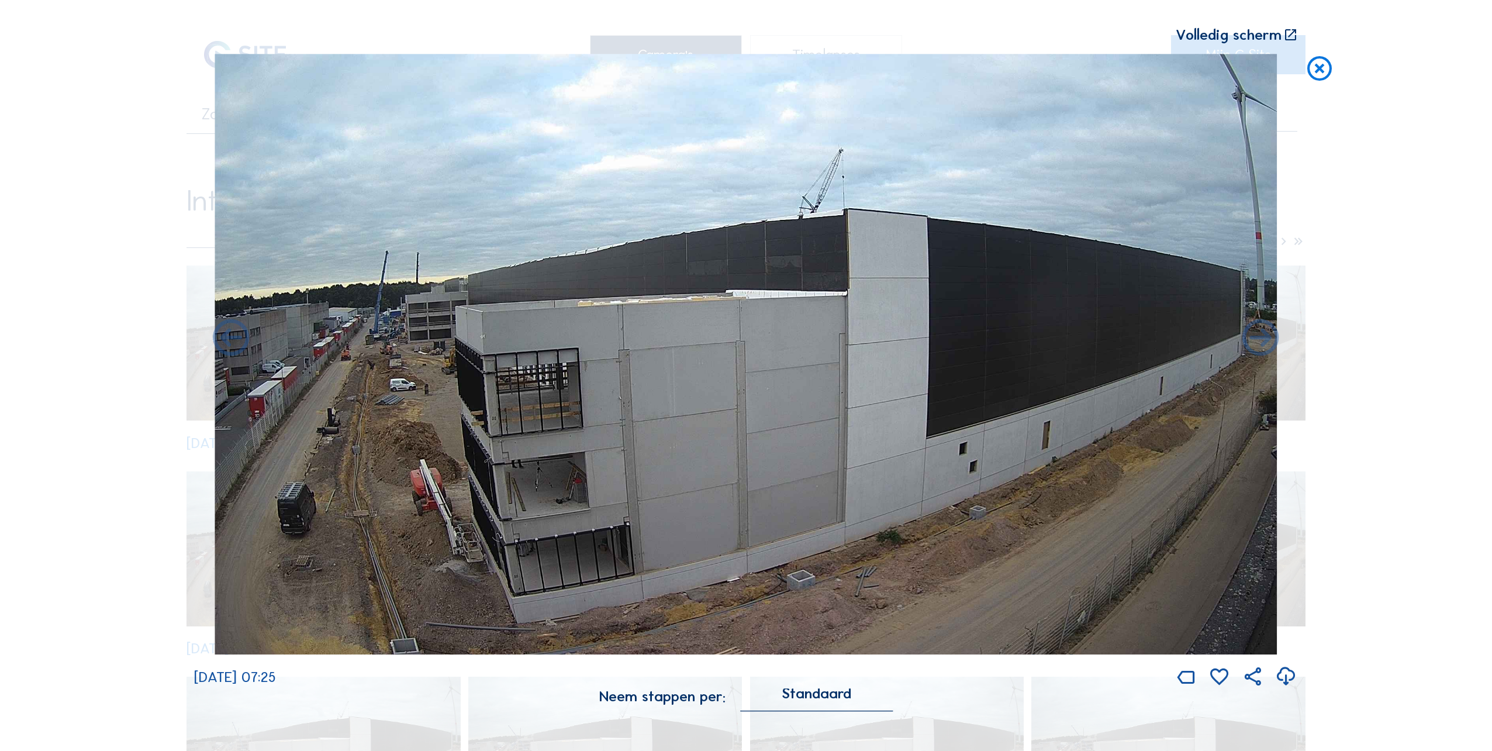
click at [1251, 344] on icon at bounding box center [1261, 339] width 44 height 44
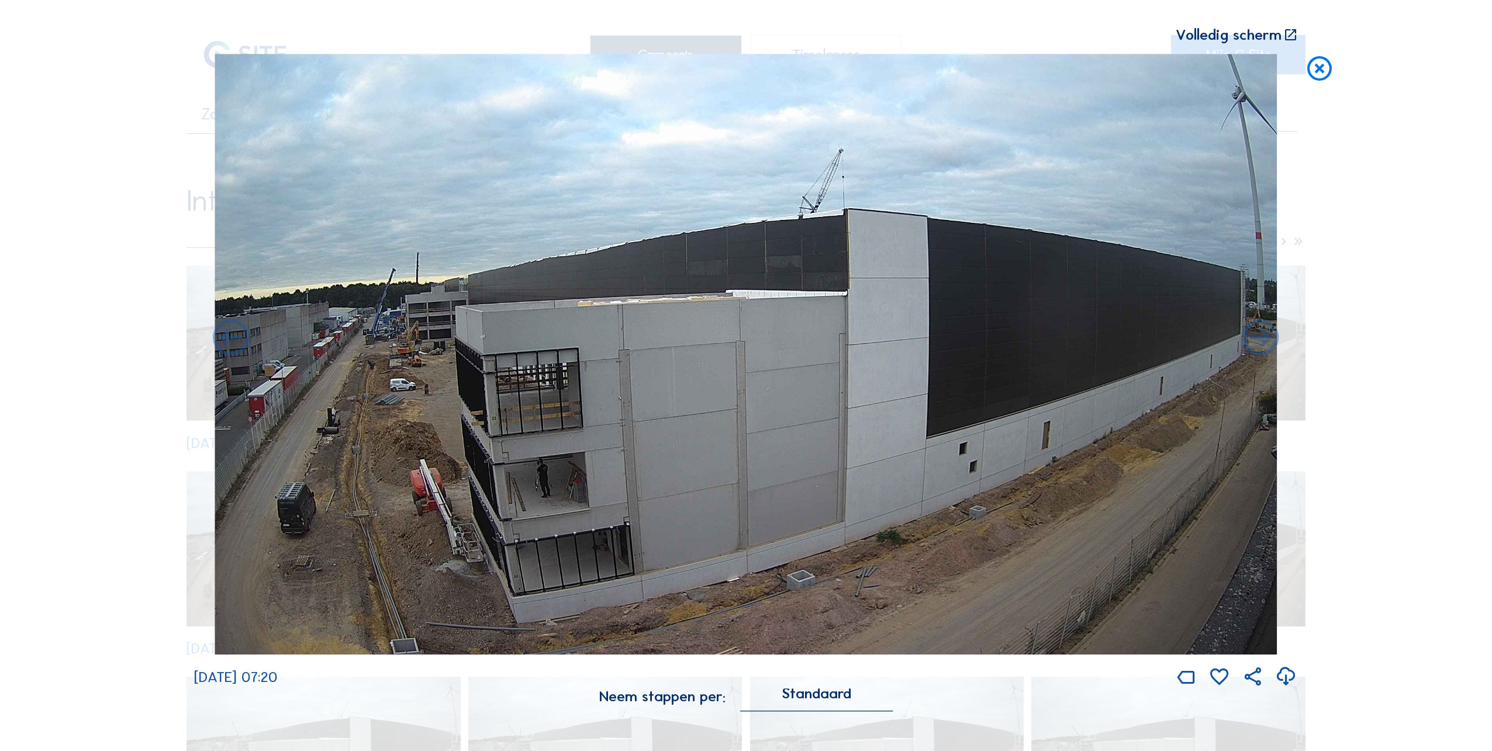
click at [1251, 344] on icon at bounding box center [1261, 339] width 44 height 44
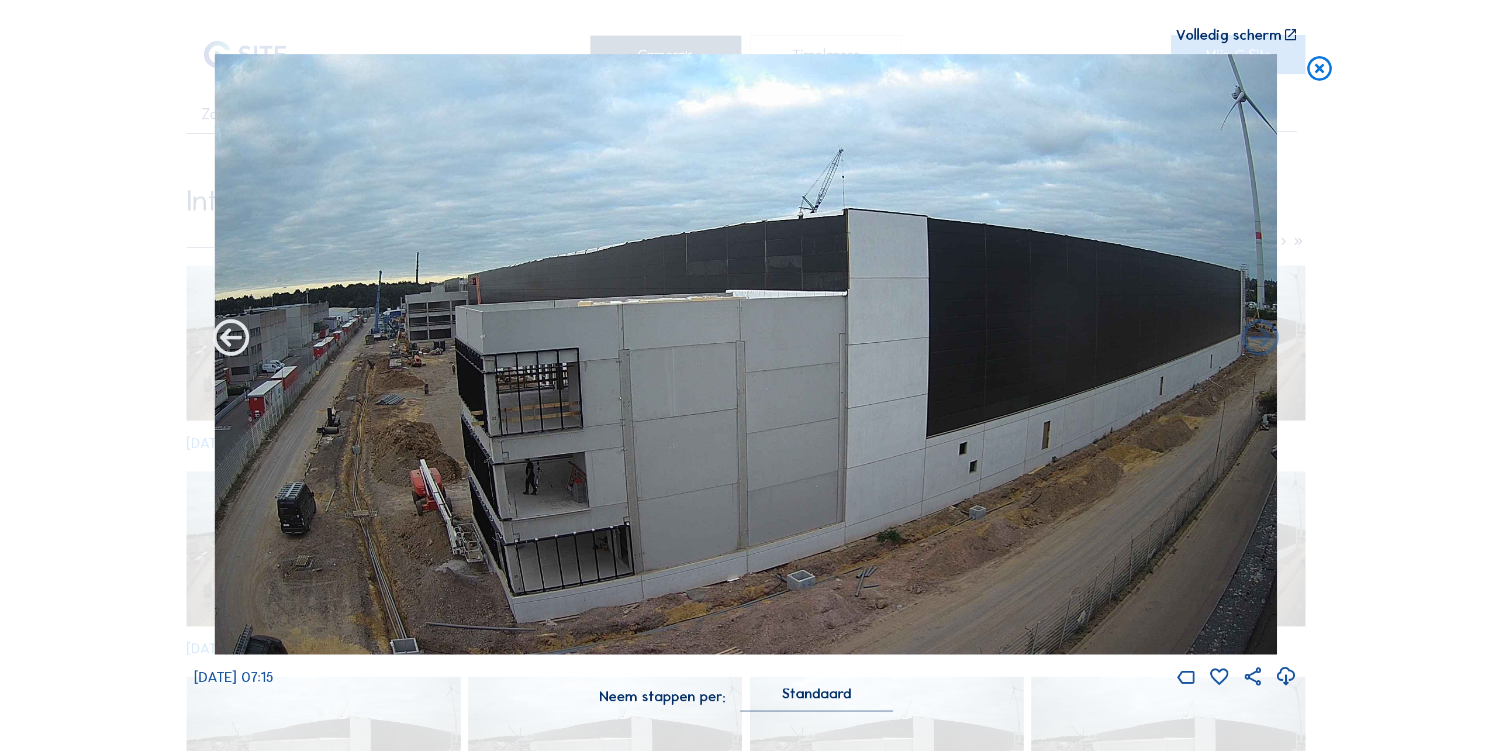
click at [246, 336] on icon at bounding box center [231, 339] width 44 height 44
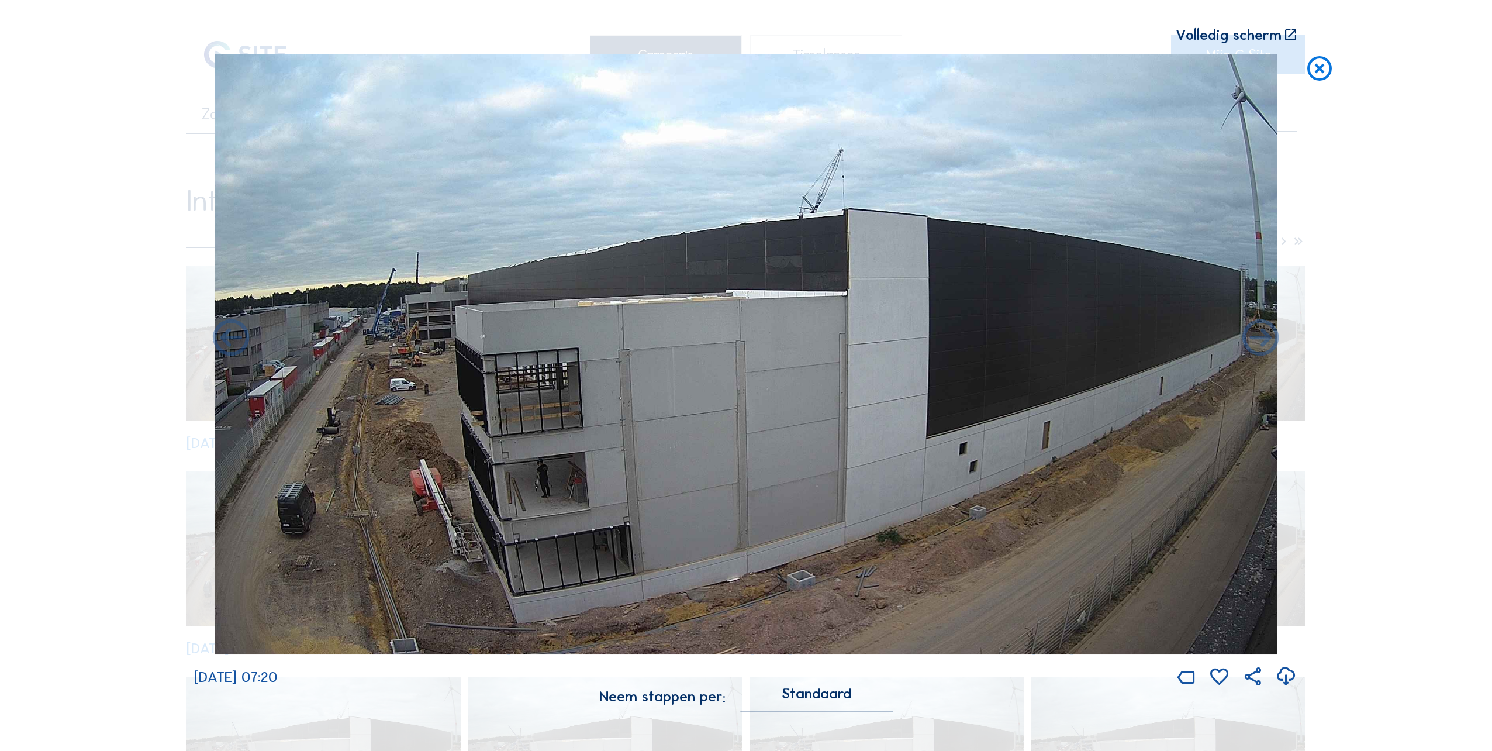
click at [246, 336] on icon at bounding box center [231, 339] width 44 height 44
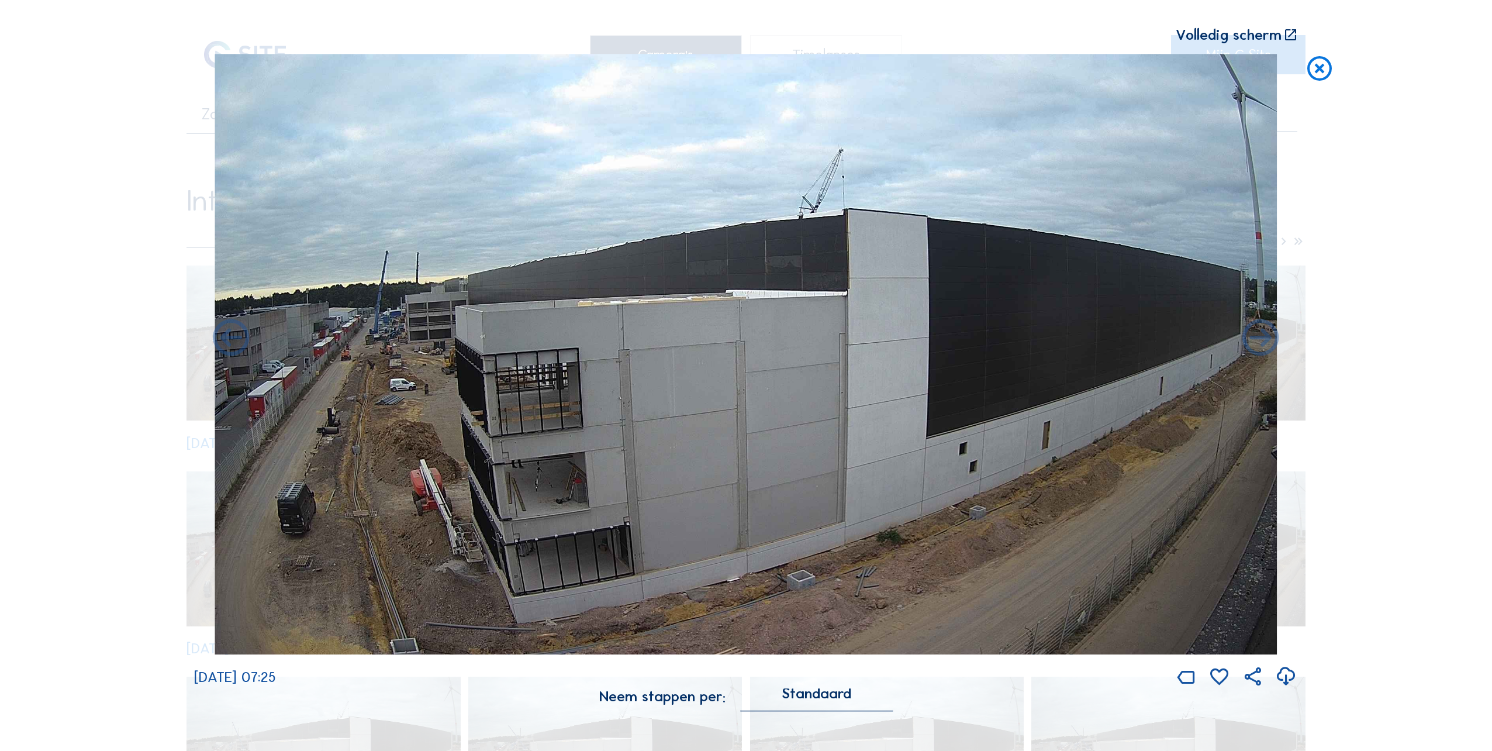
click at [246, 336] on icon at bounding box center [231, 339] width 44 height 44
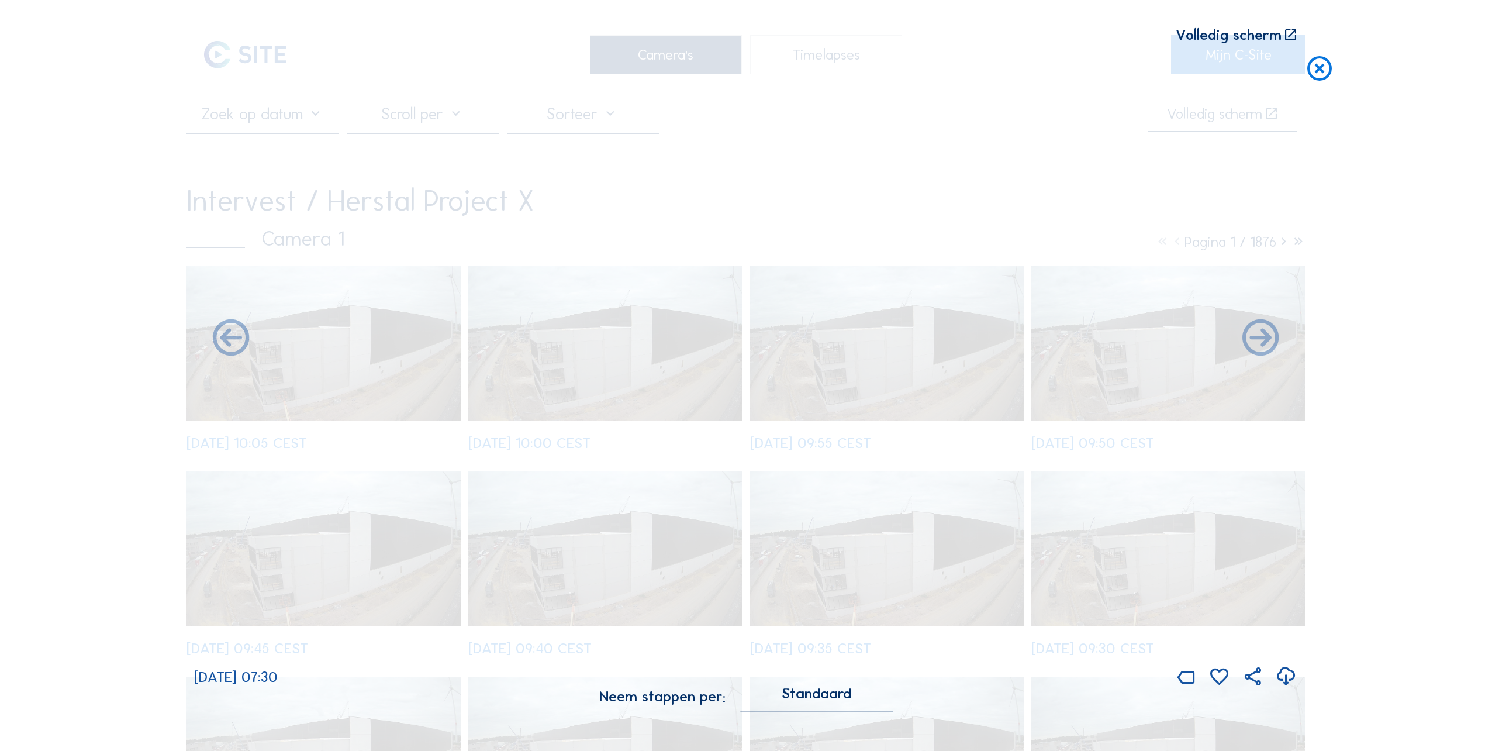
click at [246, 336] on icon at bounding box center [231, 339] width 44 height 44
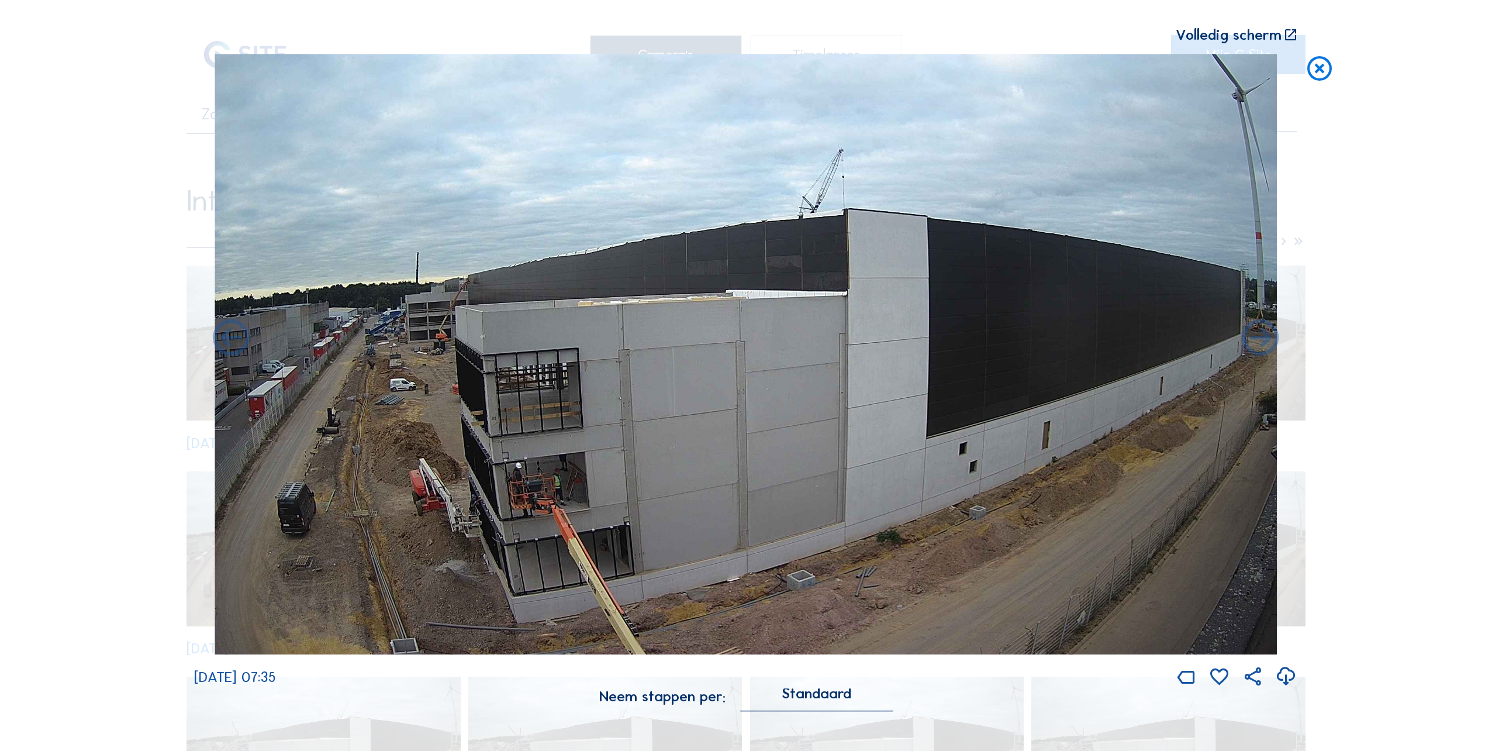
click at [246, 336] on icon at bounding box center [231, 339] width 44 height 44
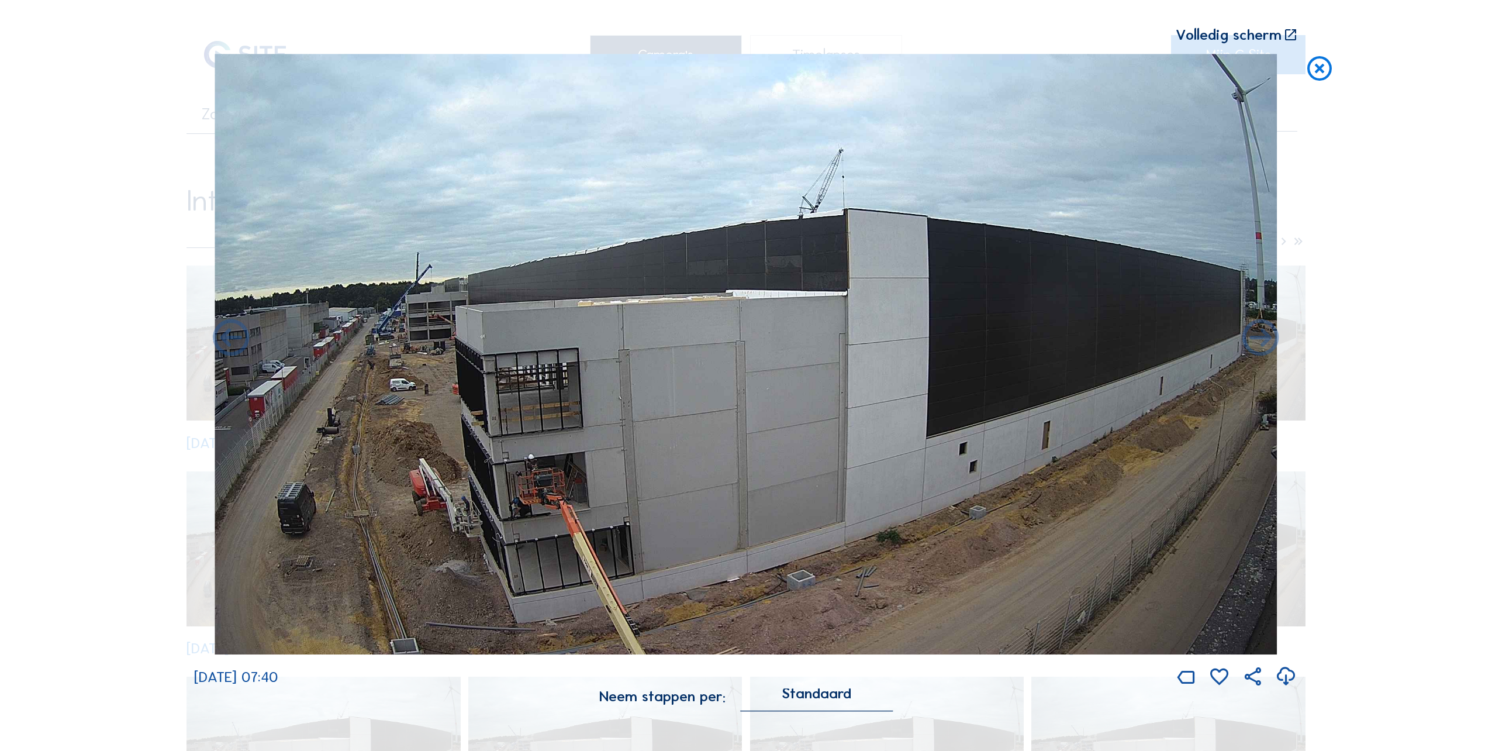
click at [246, 336] on icon at bounding box center [231, 339] width 44 height 44
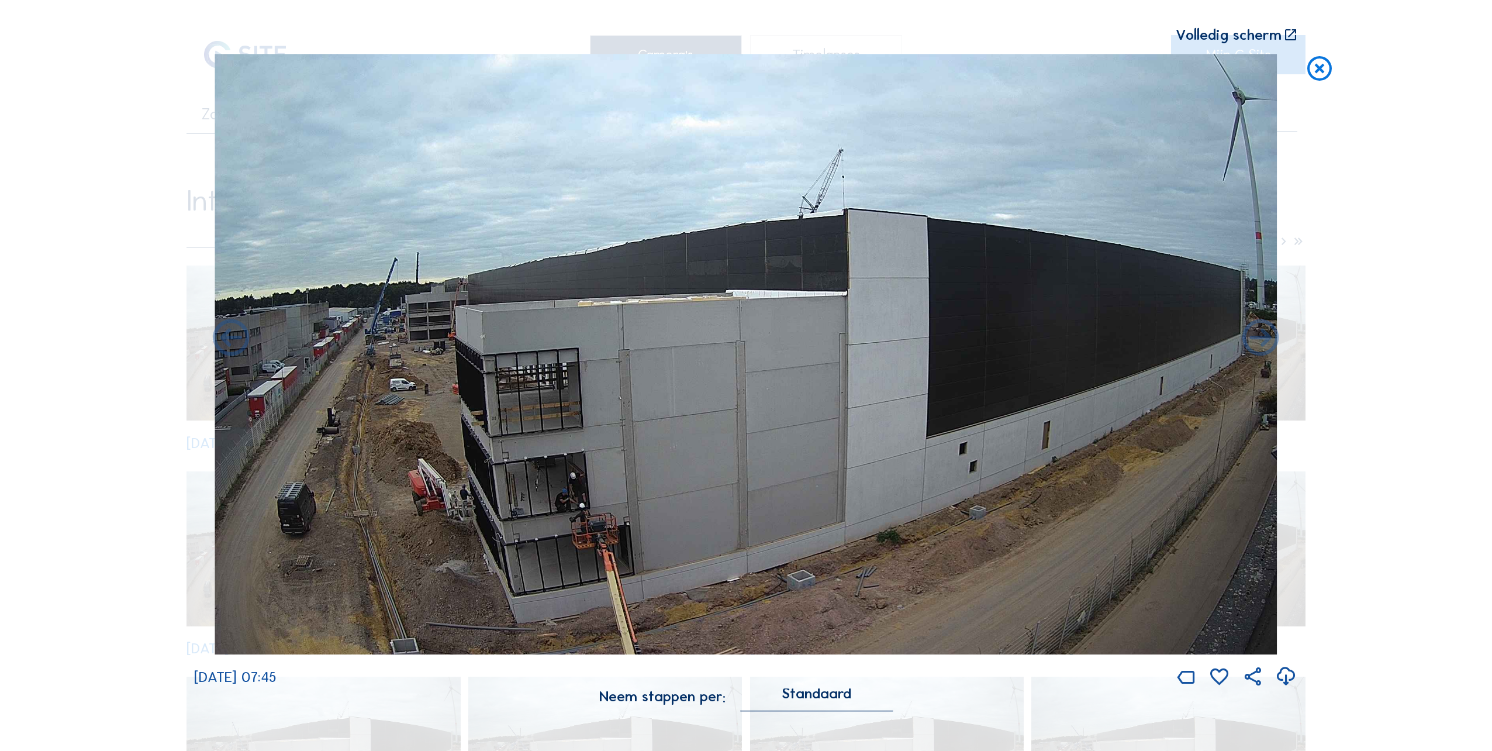
click at [246, 336] on icon at bounding box center [231, 339] width 44 height 44
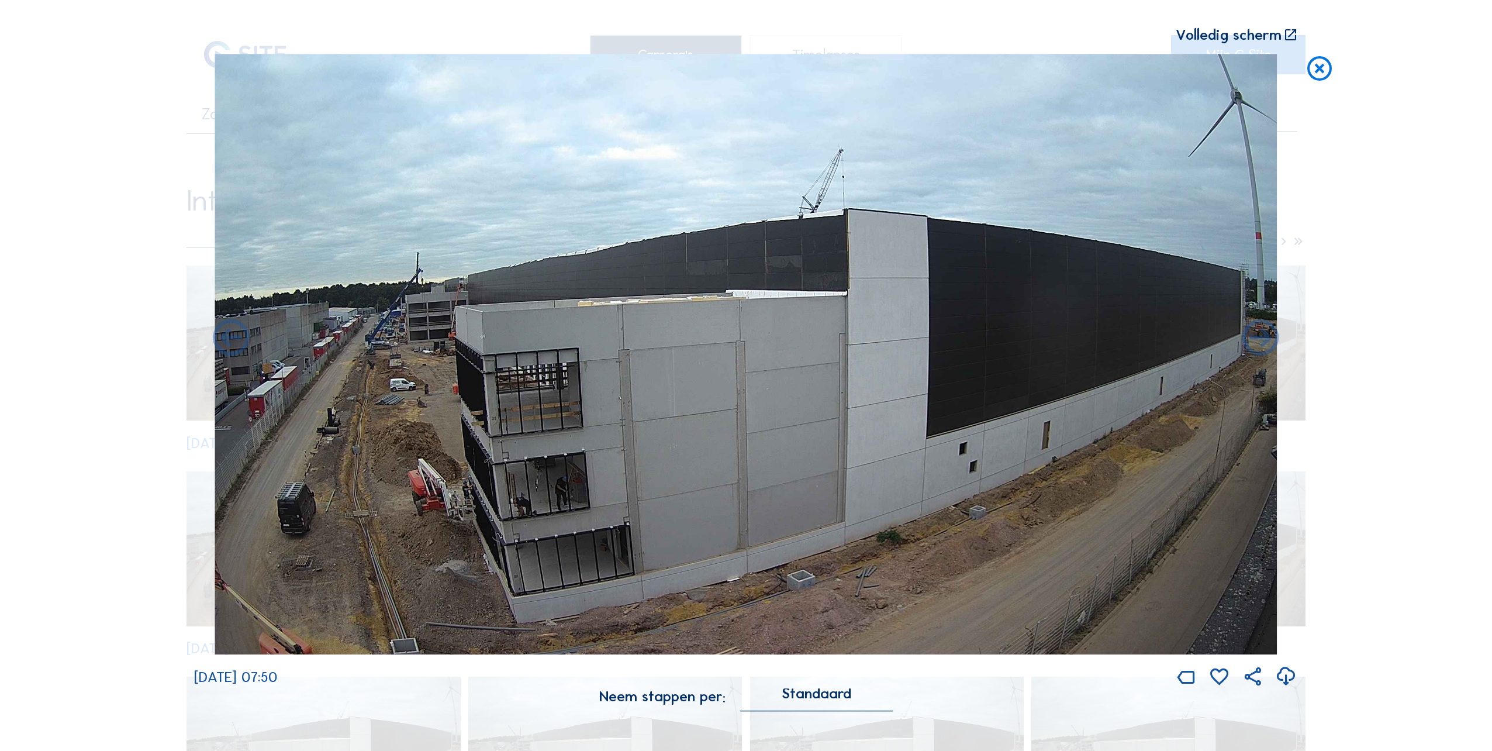
click at [246, 336] on icon at bounding box center [231, 339] width 44 height 44
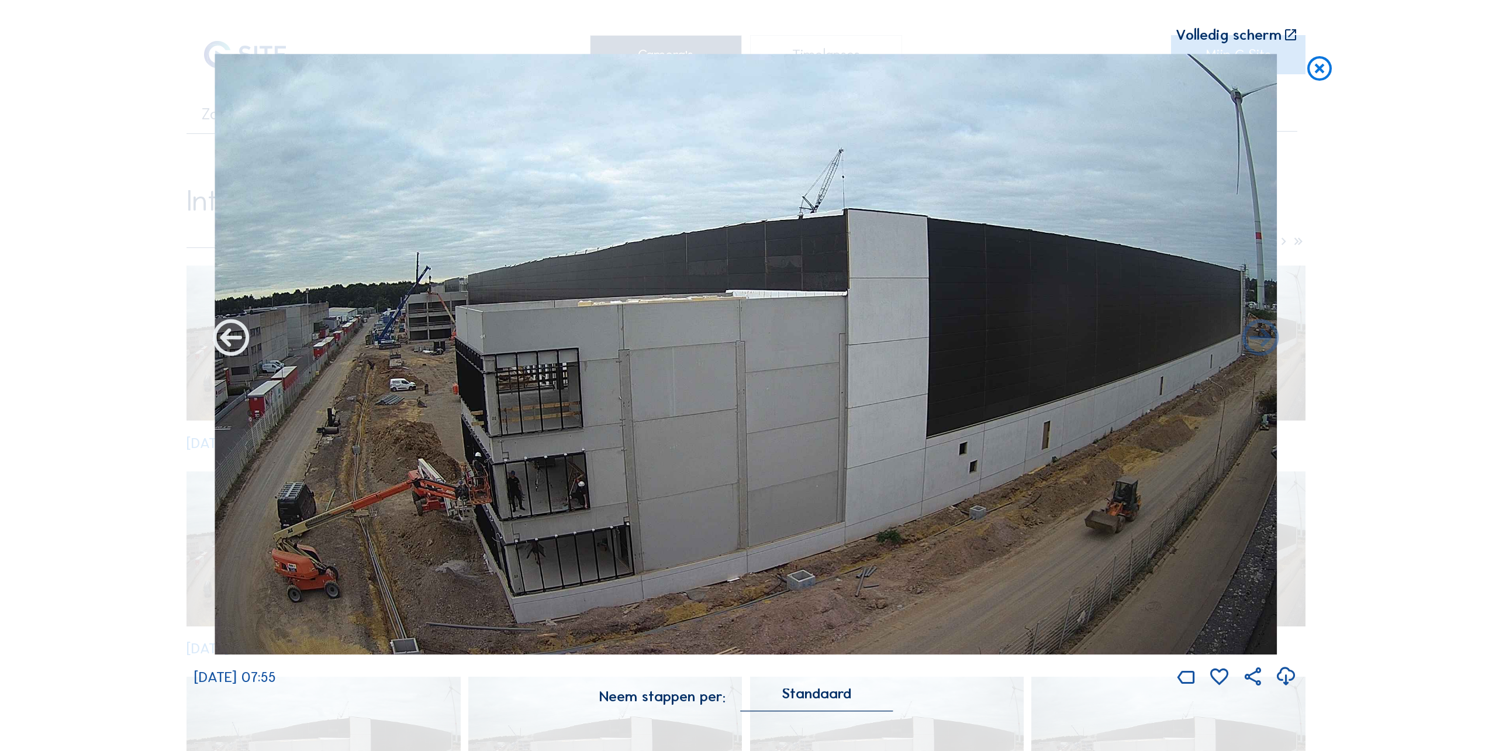
click at [245, 336] on icon at bounding box center [231, 339] width 44 height 44
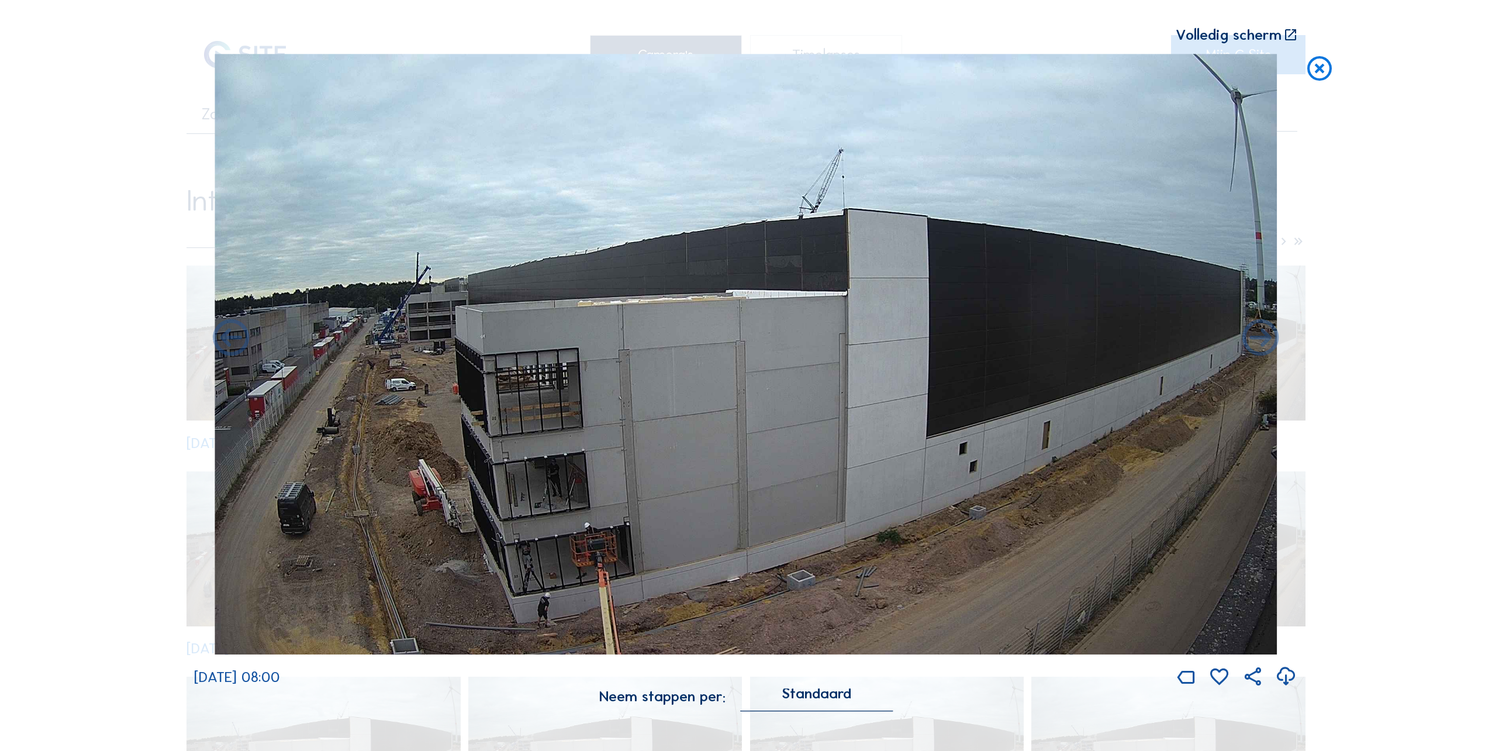
click at [245, 336] on icon at bounding box center [231, 339] width 44 height 44
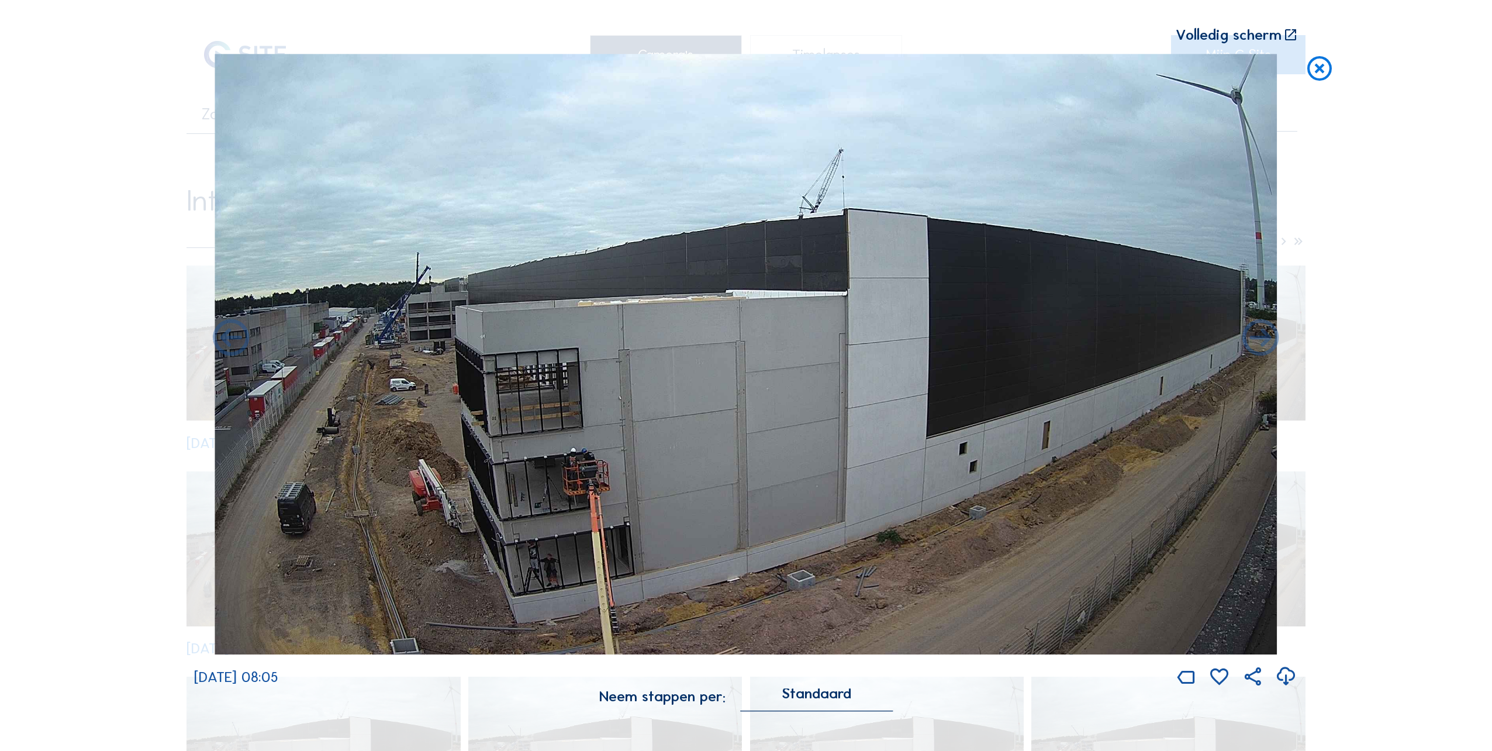
click at [245, 336] on icon at bounding box center [231, 339] width 44 height 44
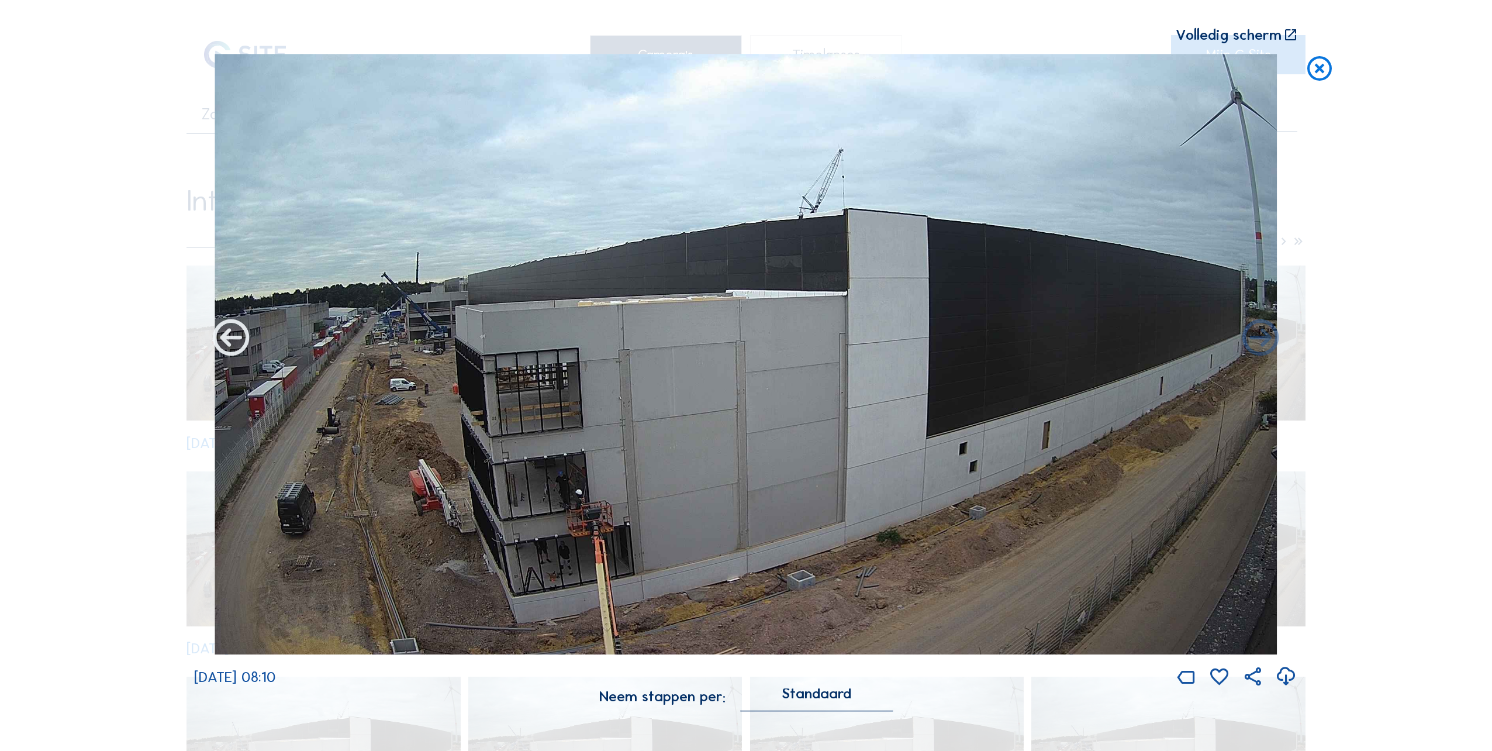
click at [243, 336] on icon at bounding box center [231, 339] width 44 height 44
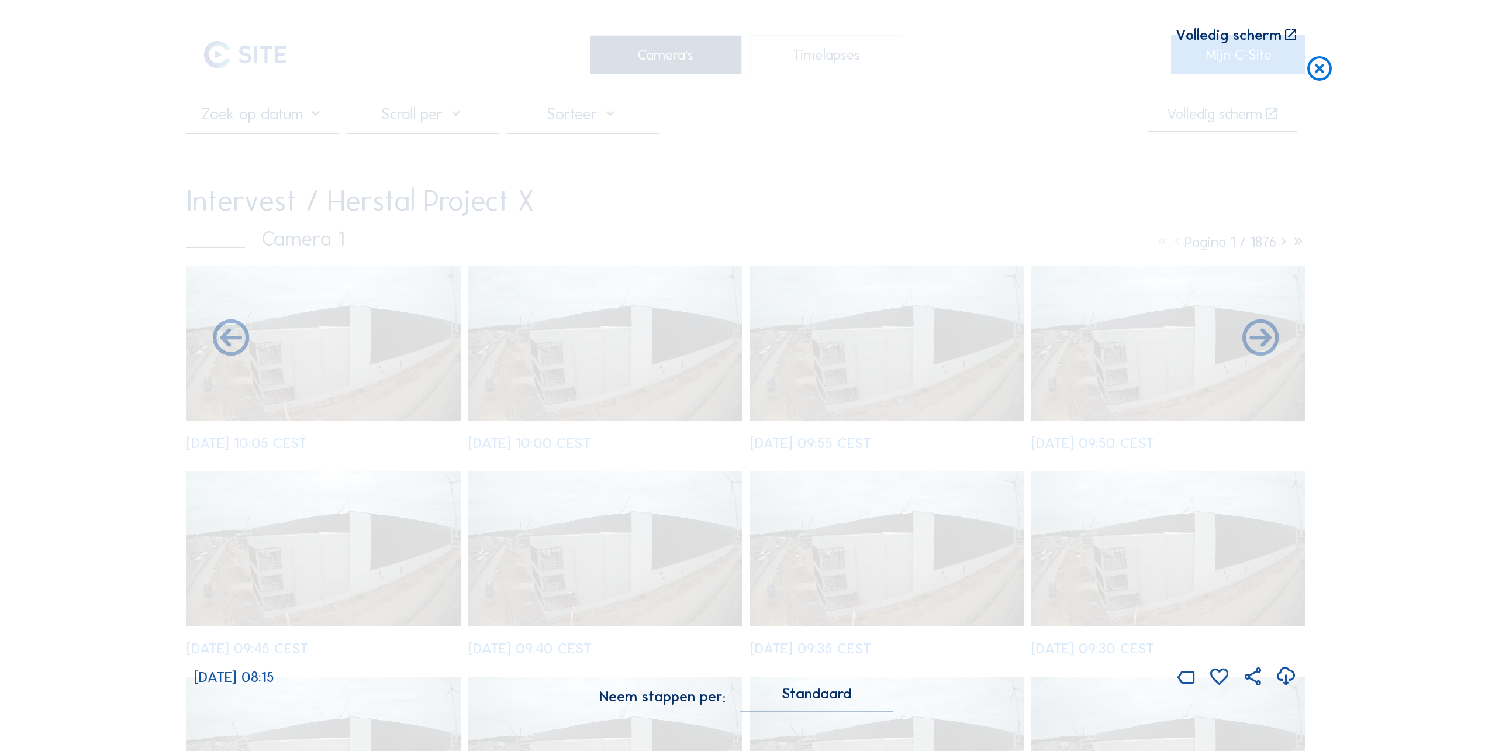
click at [243, 336] on icon at bounding box center [231, 339] width 44 height 44
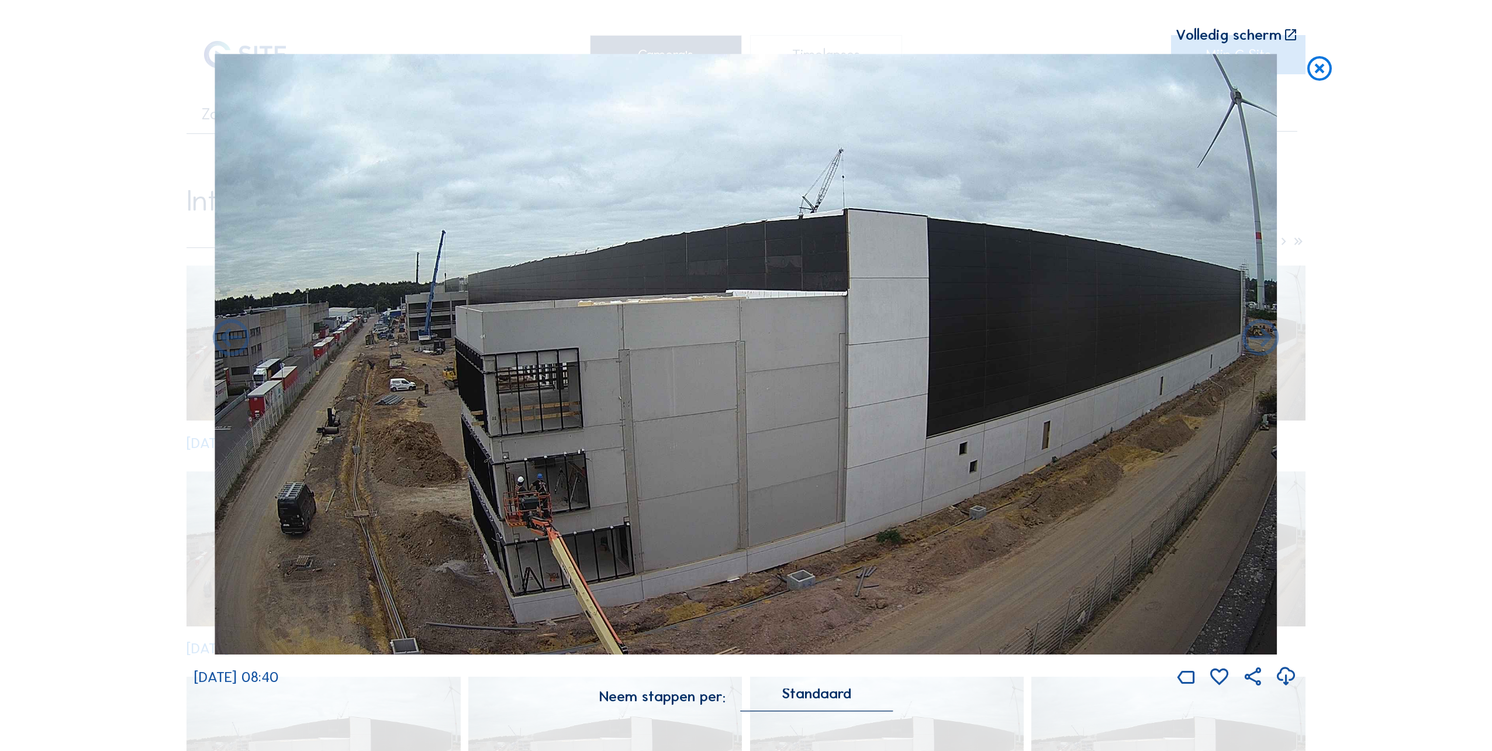
click at [243, 336] on icon at bounding box center [231, 339] width 44 height 44
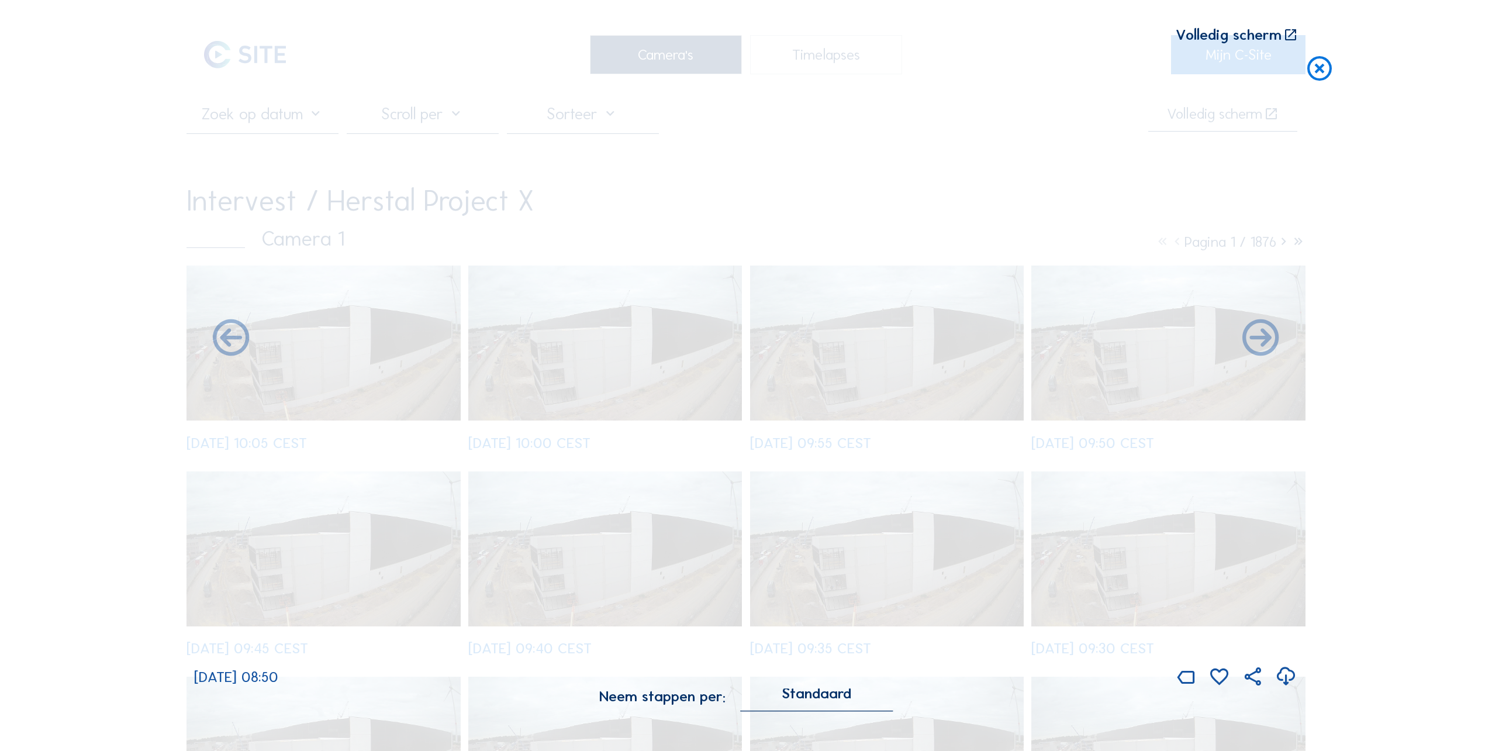
click at [243, 336] on icon at bounding box center [231, 339] width 44 height 44
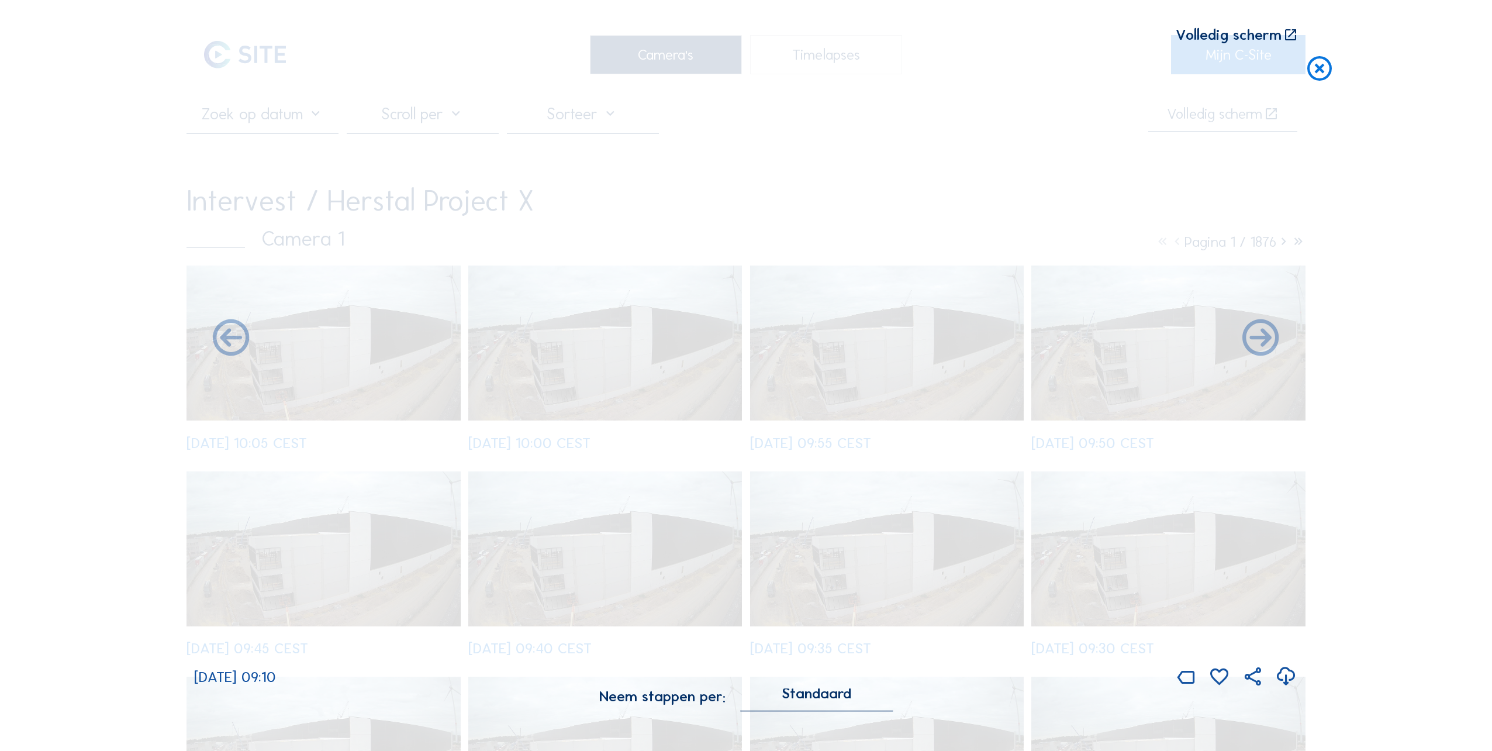
click at [243, 336] on icon at bounding box center [231, 339] width 44 height 44
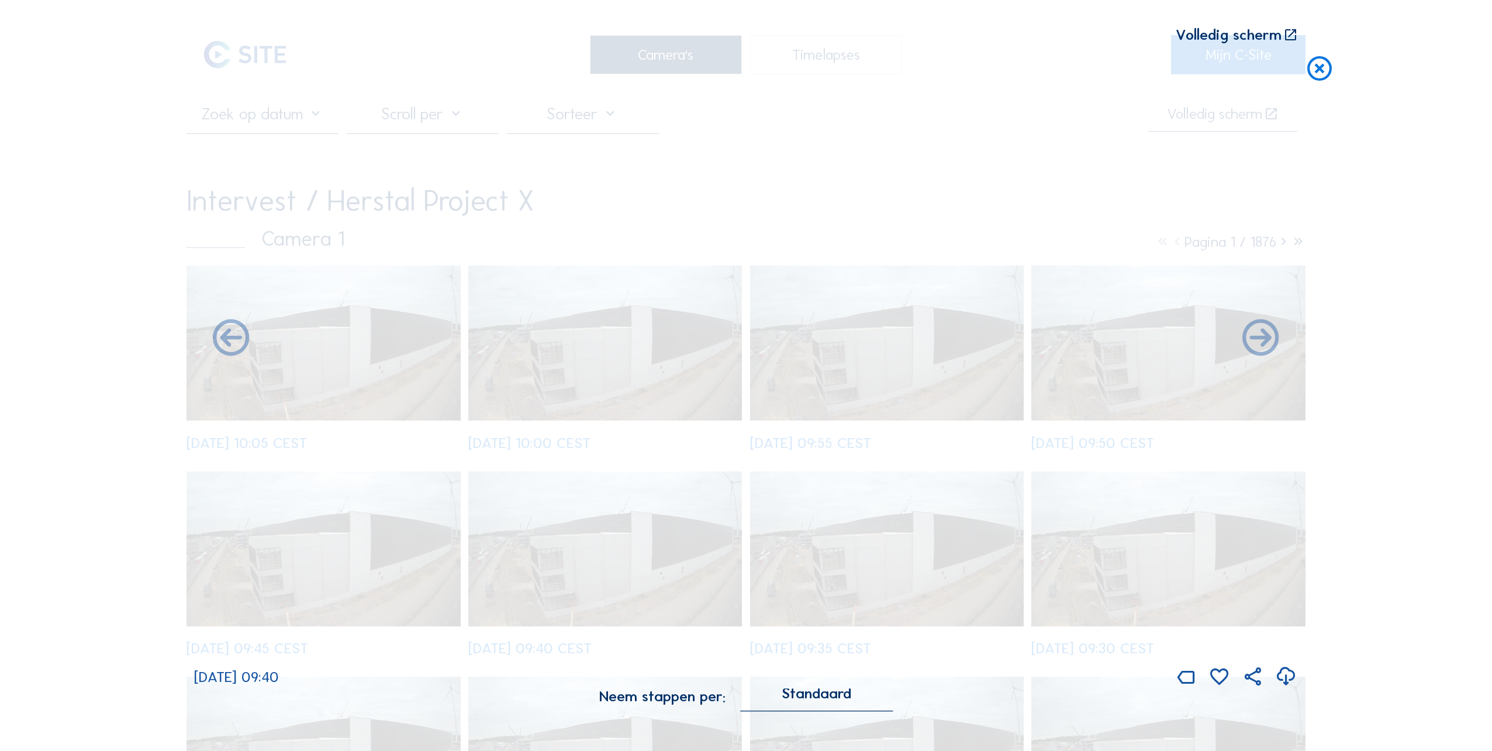
click at [243, 336] on icon at bounding box center [231, 339] width 44 height 44
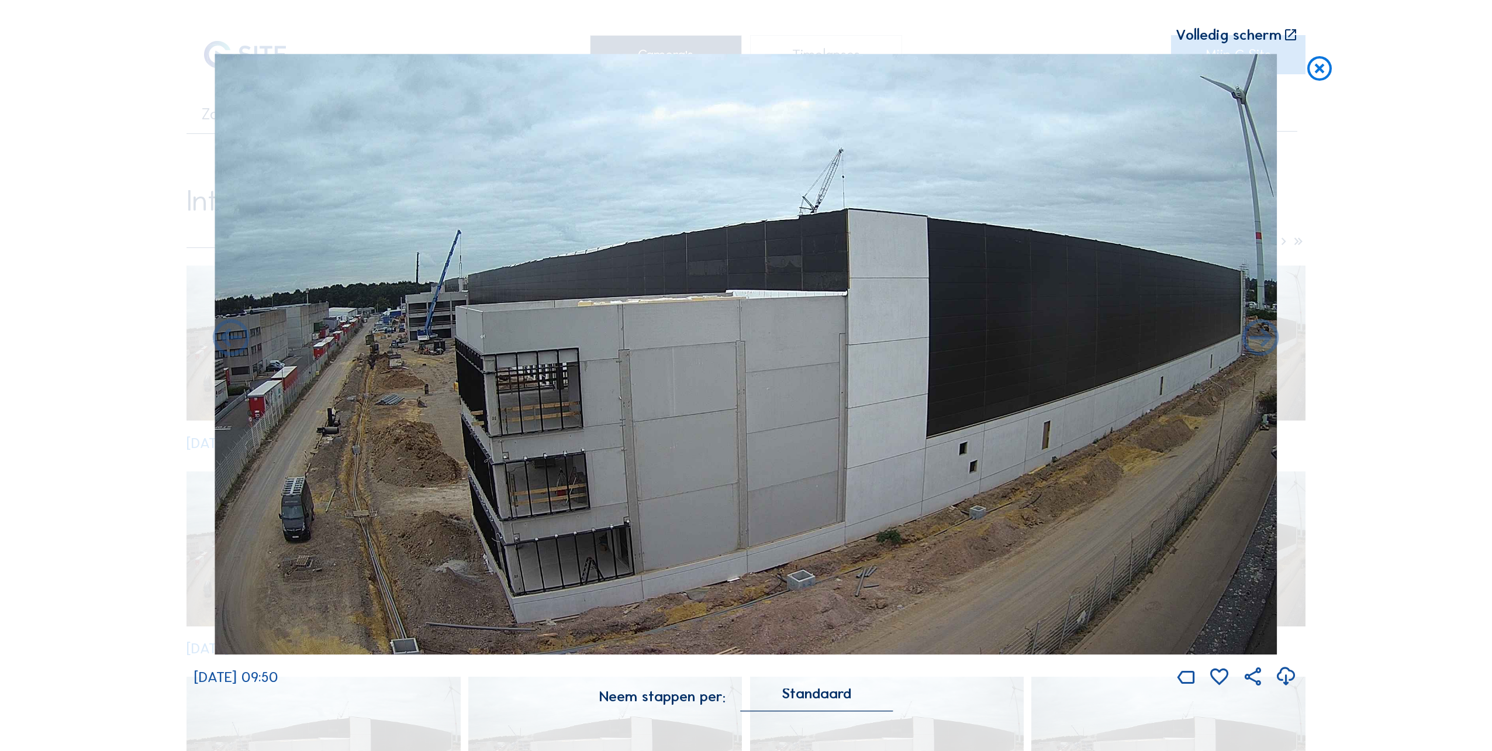
click at [243, 336] on icon at bounding box center [231, 339] width 44 height 44
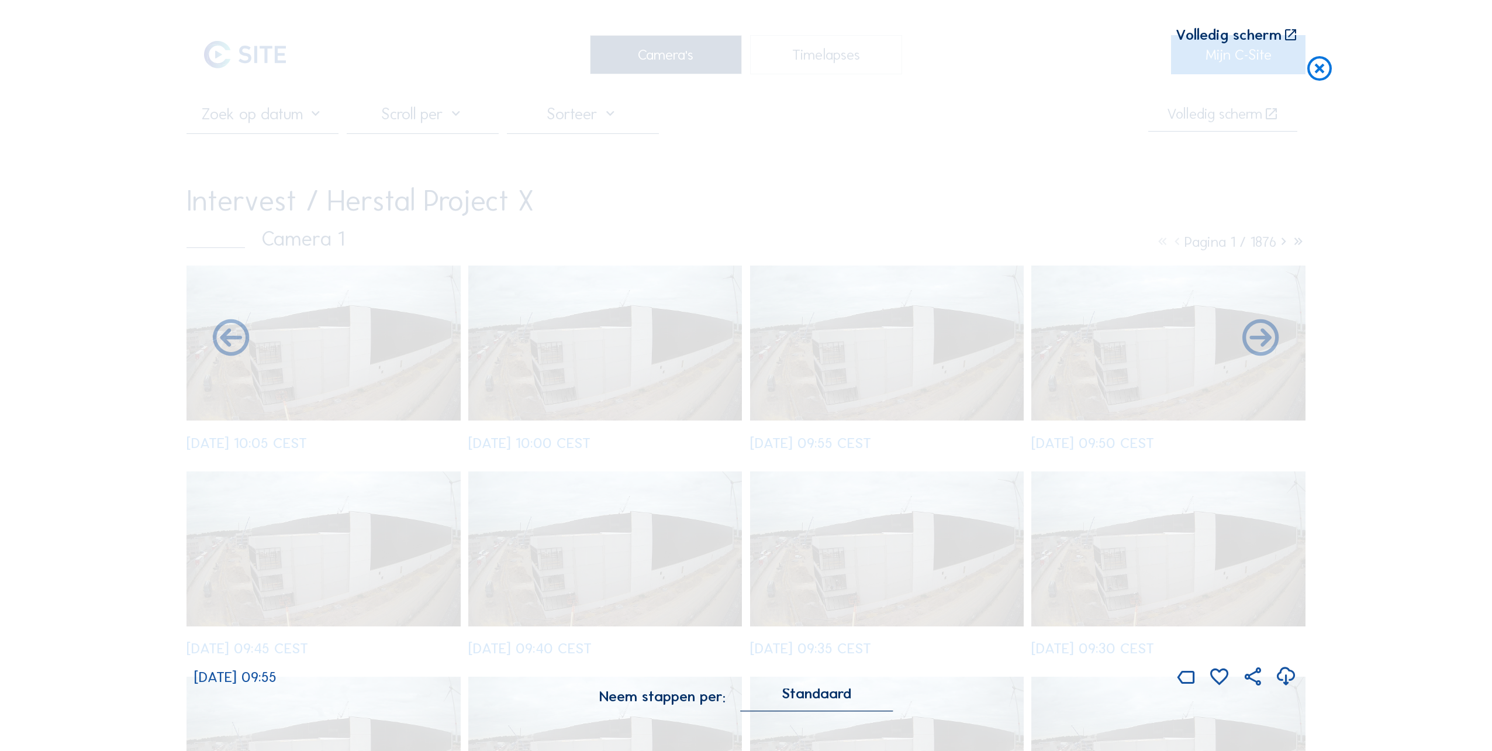
click at [243, 336] on icon at bounding box center [231, 339] width 44 height 44
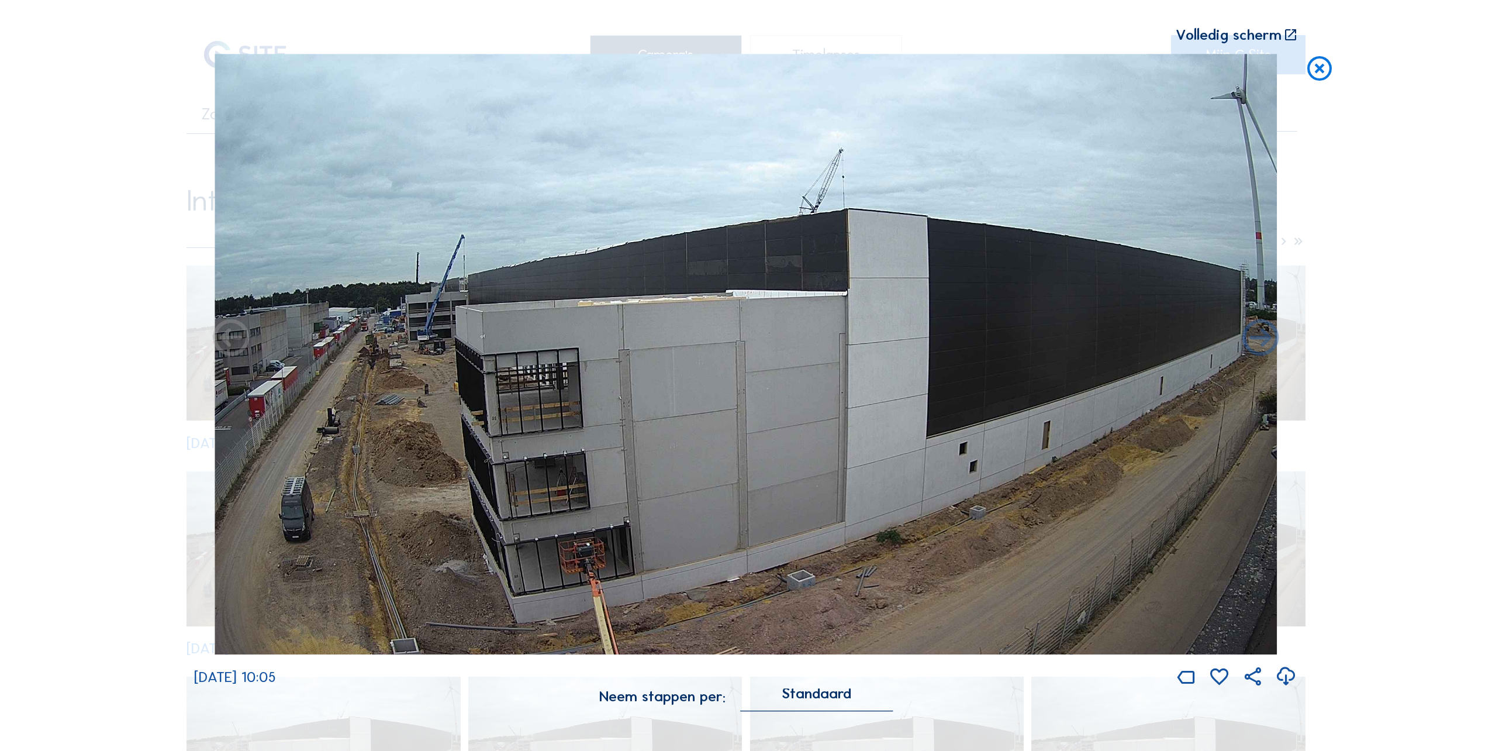
click at [243, 336] on icon at bounding box center [231, 339] width 44 height 44
click at [243, 336] on div "Scroll om door de tijd te reizen | Druk op de 'Alt'-[PERSON_NAME] + scroll om t…" at bounding box center [746, 375] width 1104 height 696
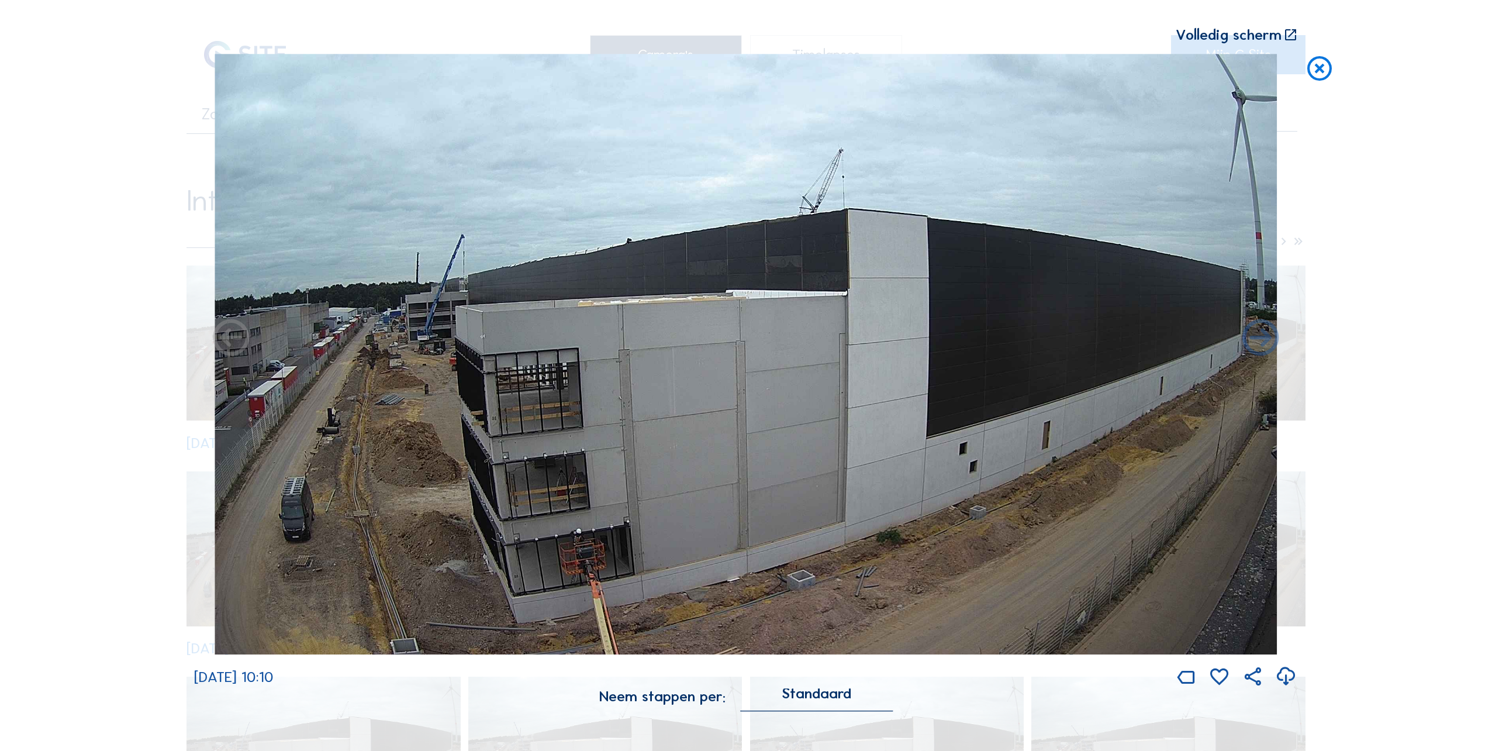
click at [1321, 64] on icon at bounding box center [1319, 69] width 29 height 30
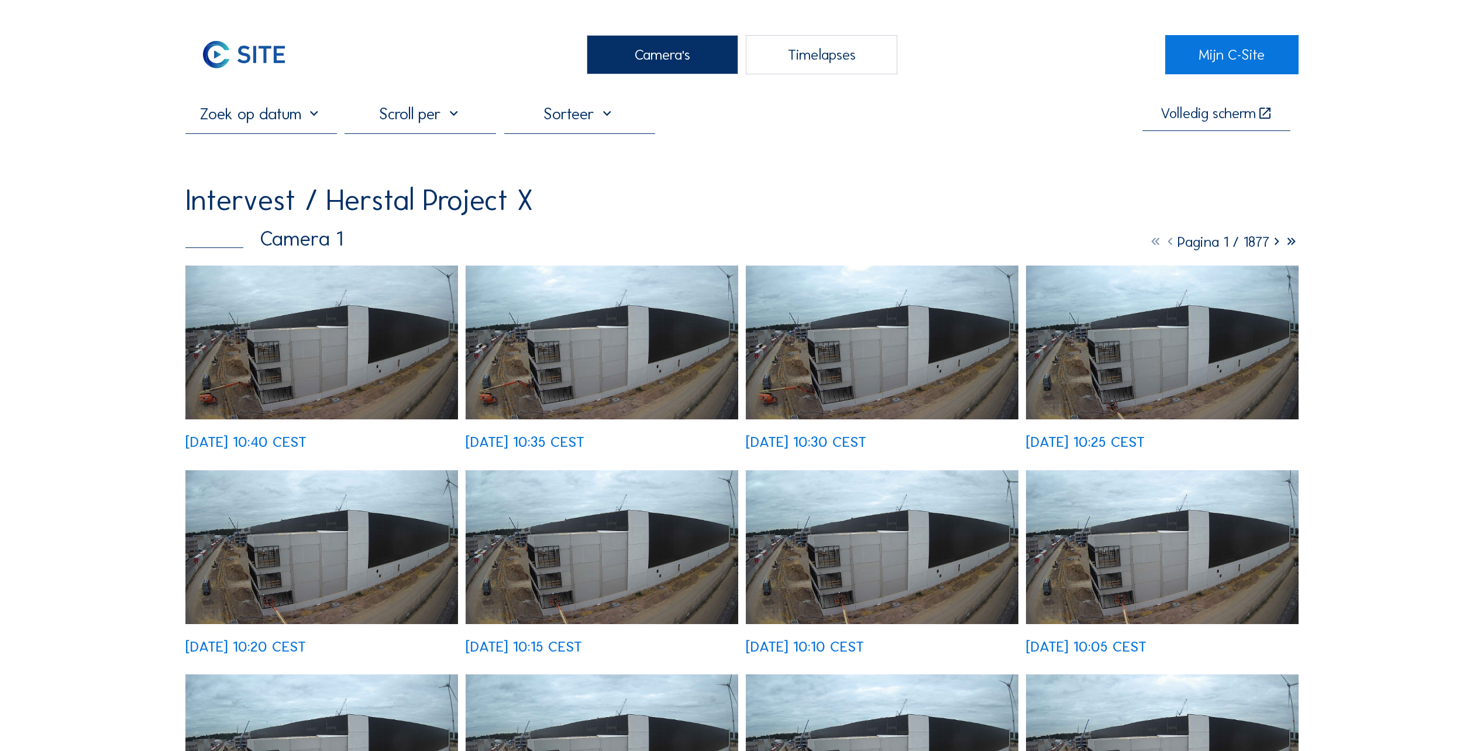
click at [336, 357] on img at bounding box center [321, 343] width 273 height 154
